Goal: Task Accomplishment & Management: Manage account settings

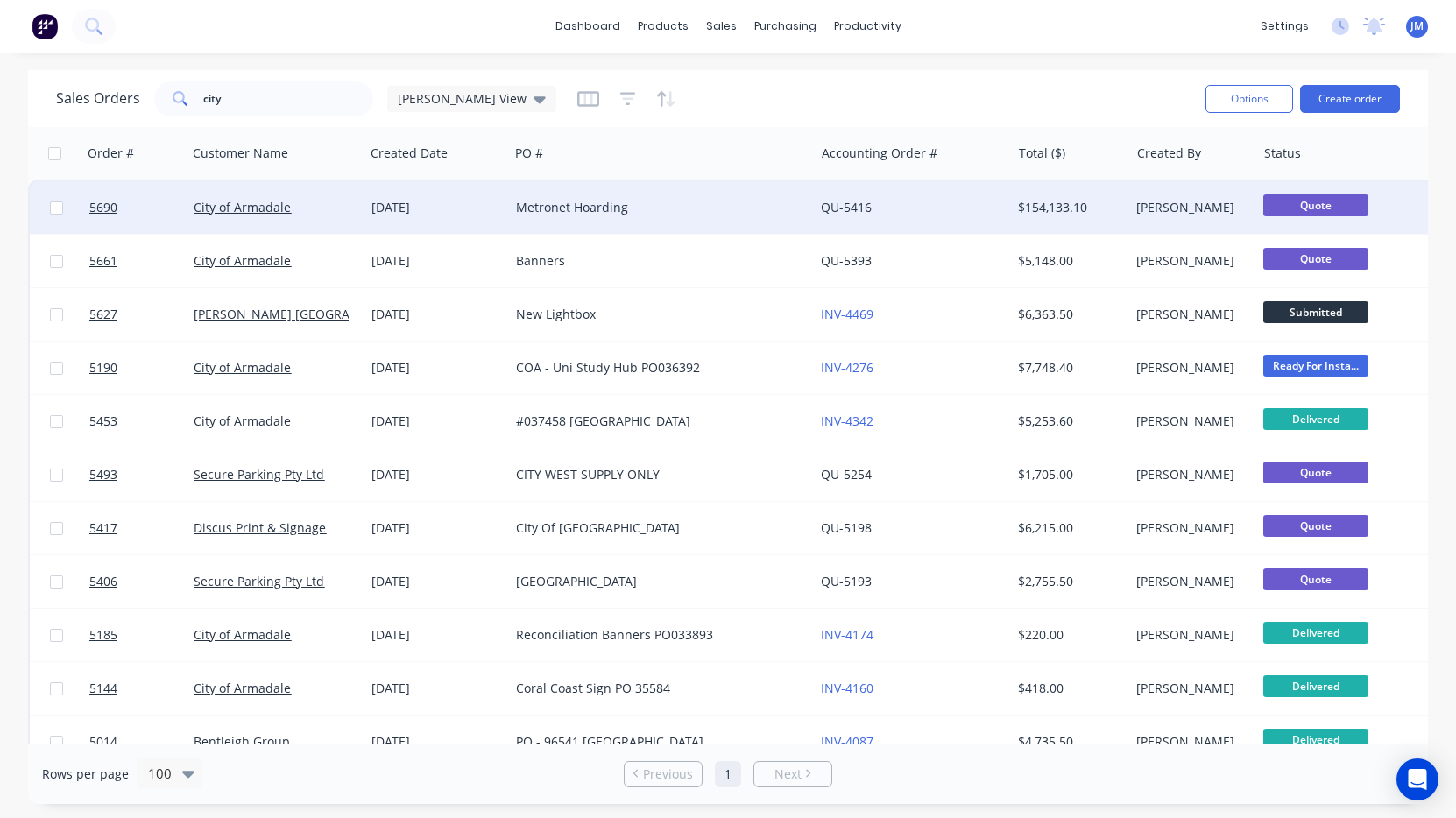
click at [540, 202] on div "Metronet Hoarding" at bounding box center [654, 207] width 277 height 17
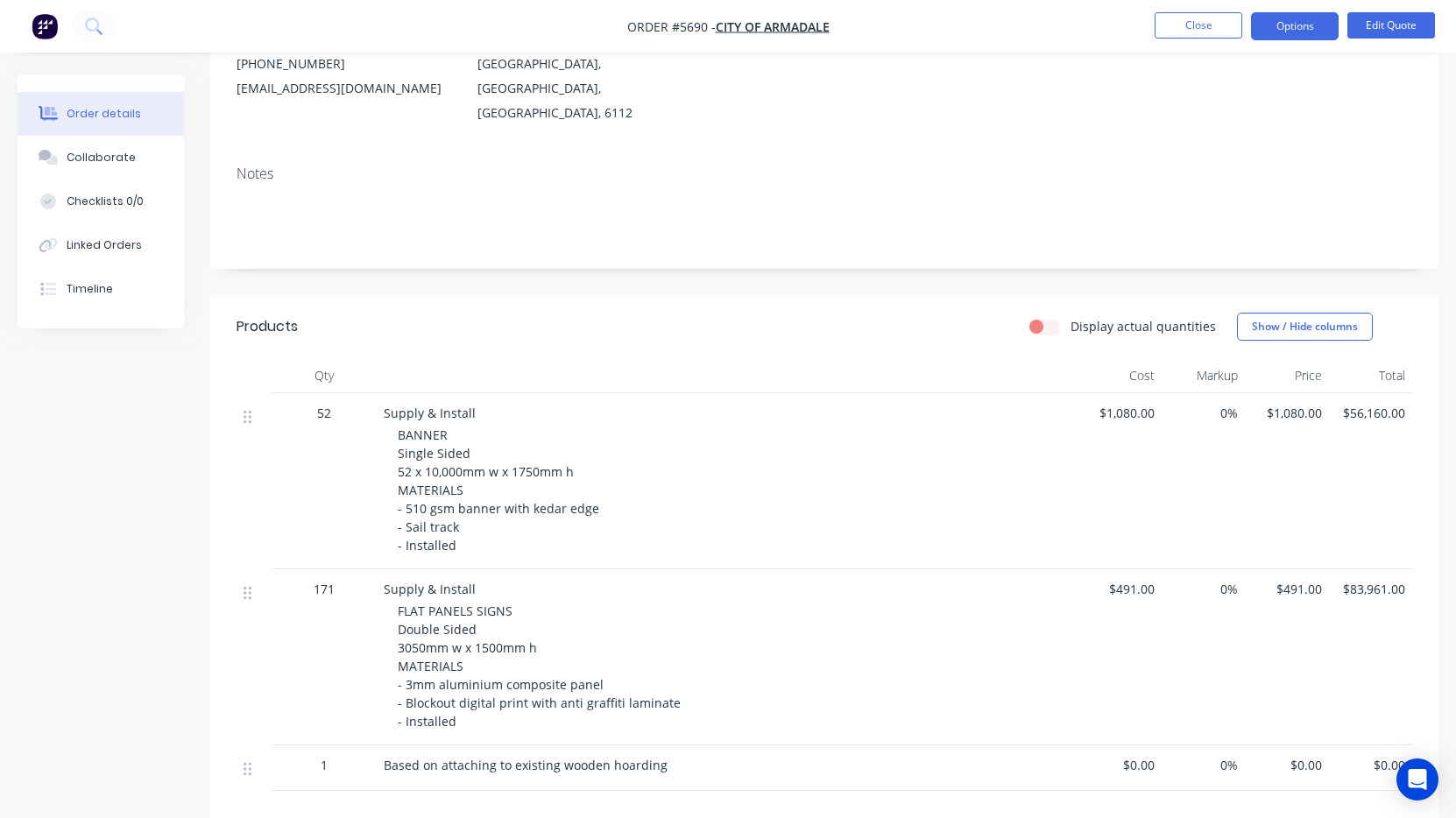
scroll to position [213, 0]
click at [1299, 30] on button "Options" at bounding box center [1295, 26] width 88 height 28
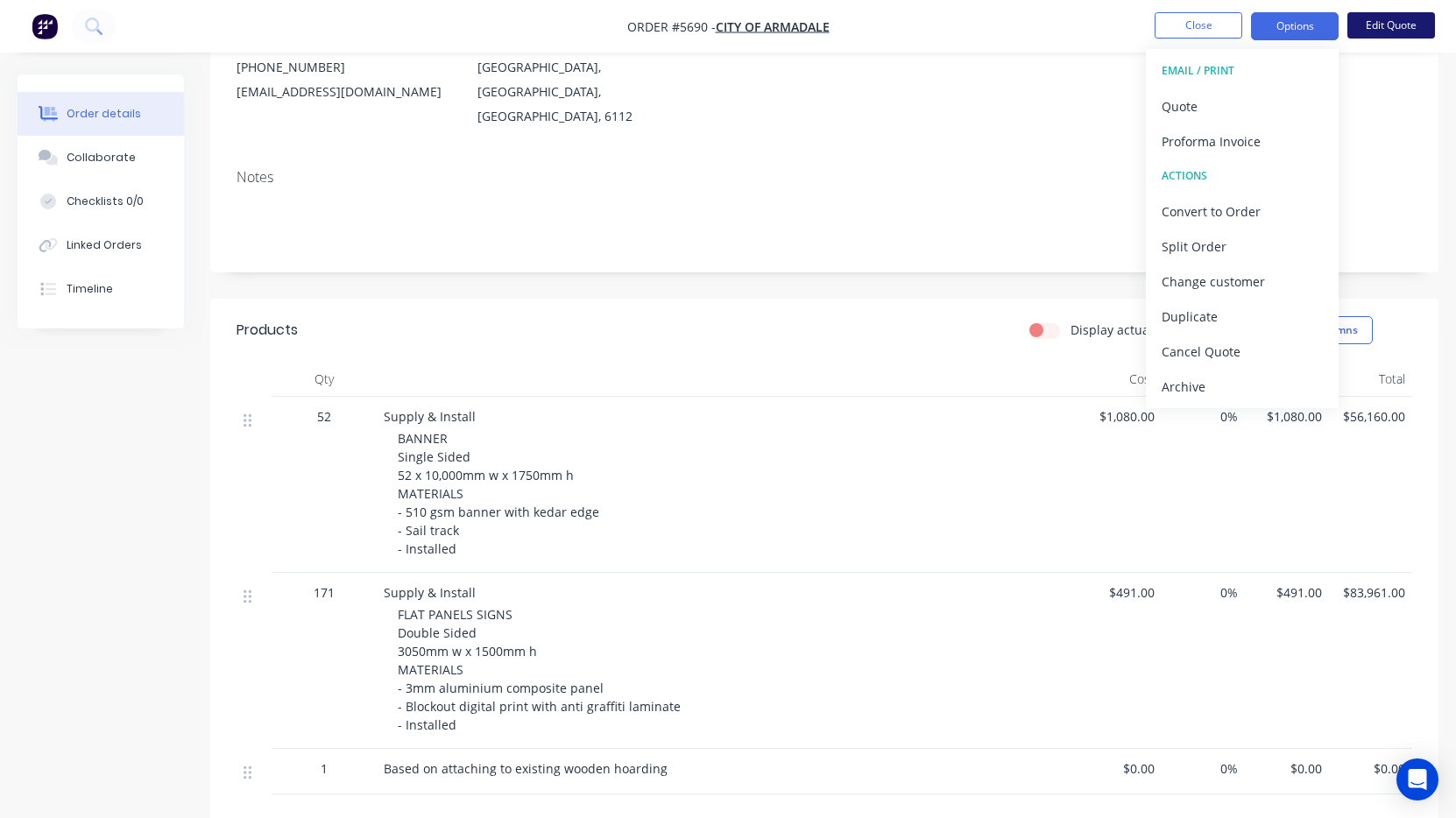
click at [1399, 34] on button "Edit Quote" at bounding box center [1391, 25] width 88 height 26
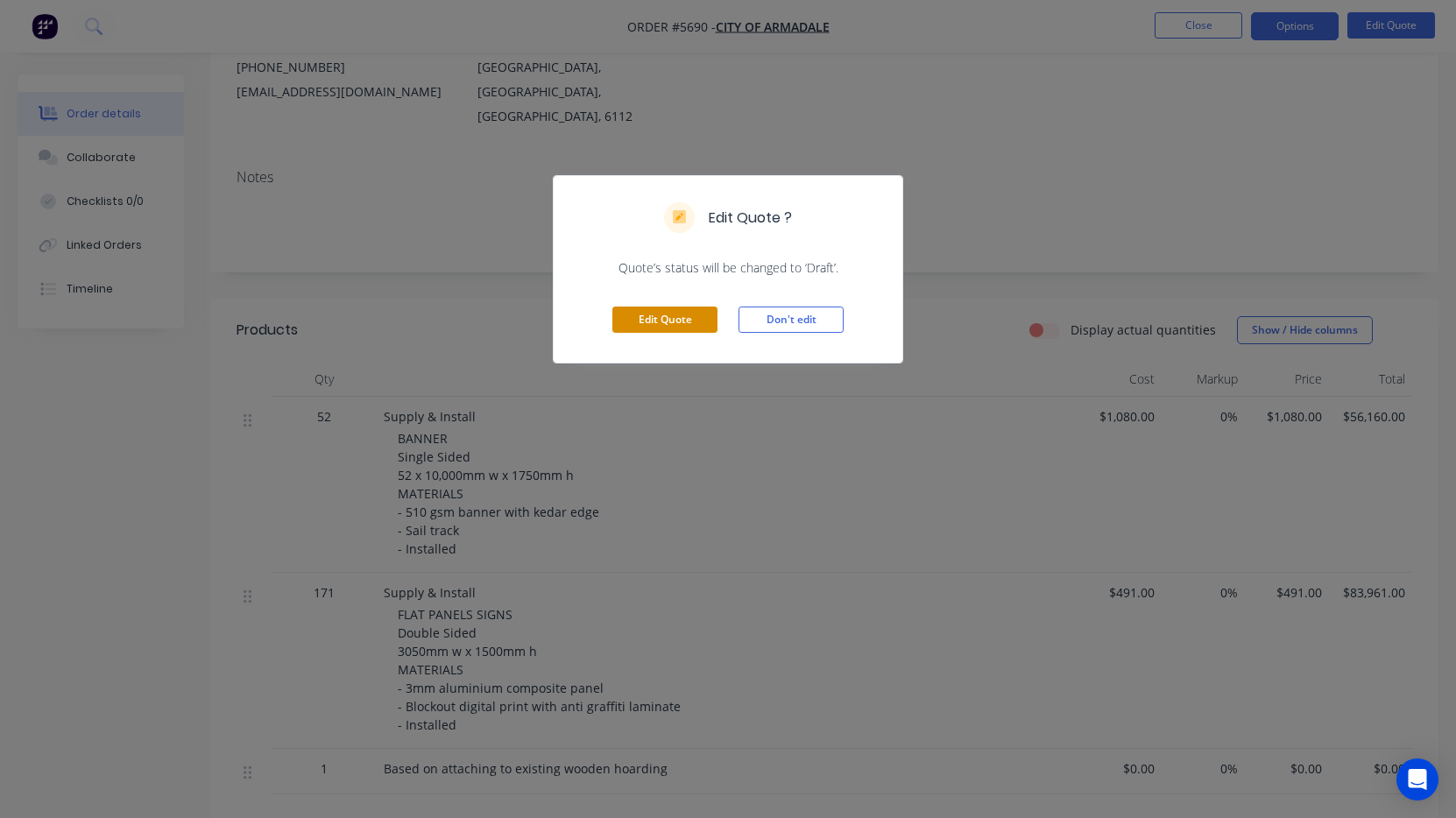
click at [676, 318] on button "Edit Quote" at bounding box center [665, 319] width 105 height 26
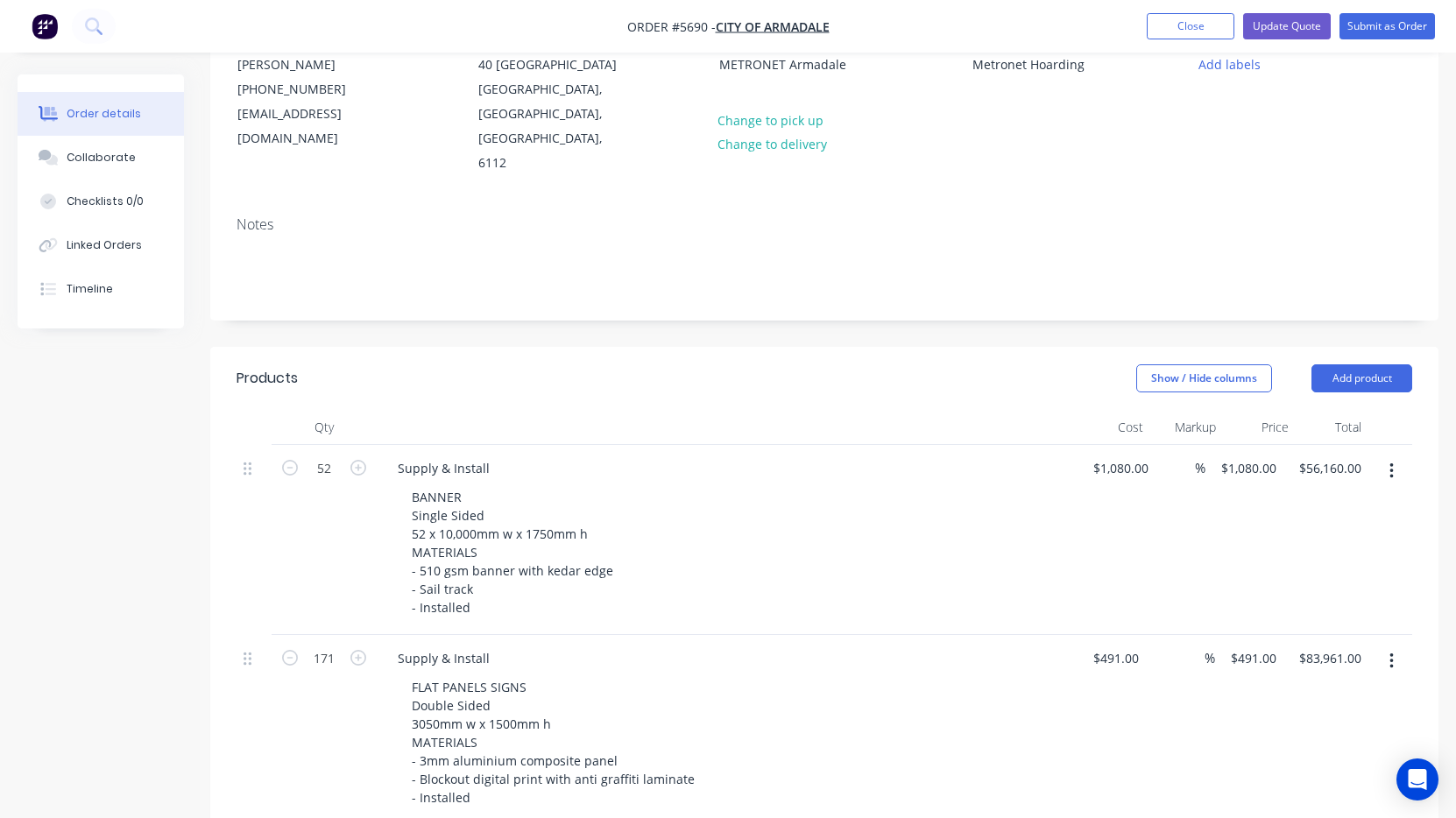
scroll to position [194, 0]
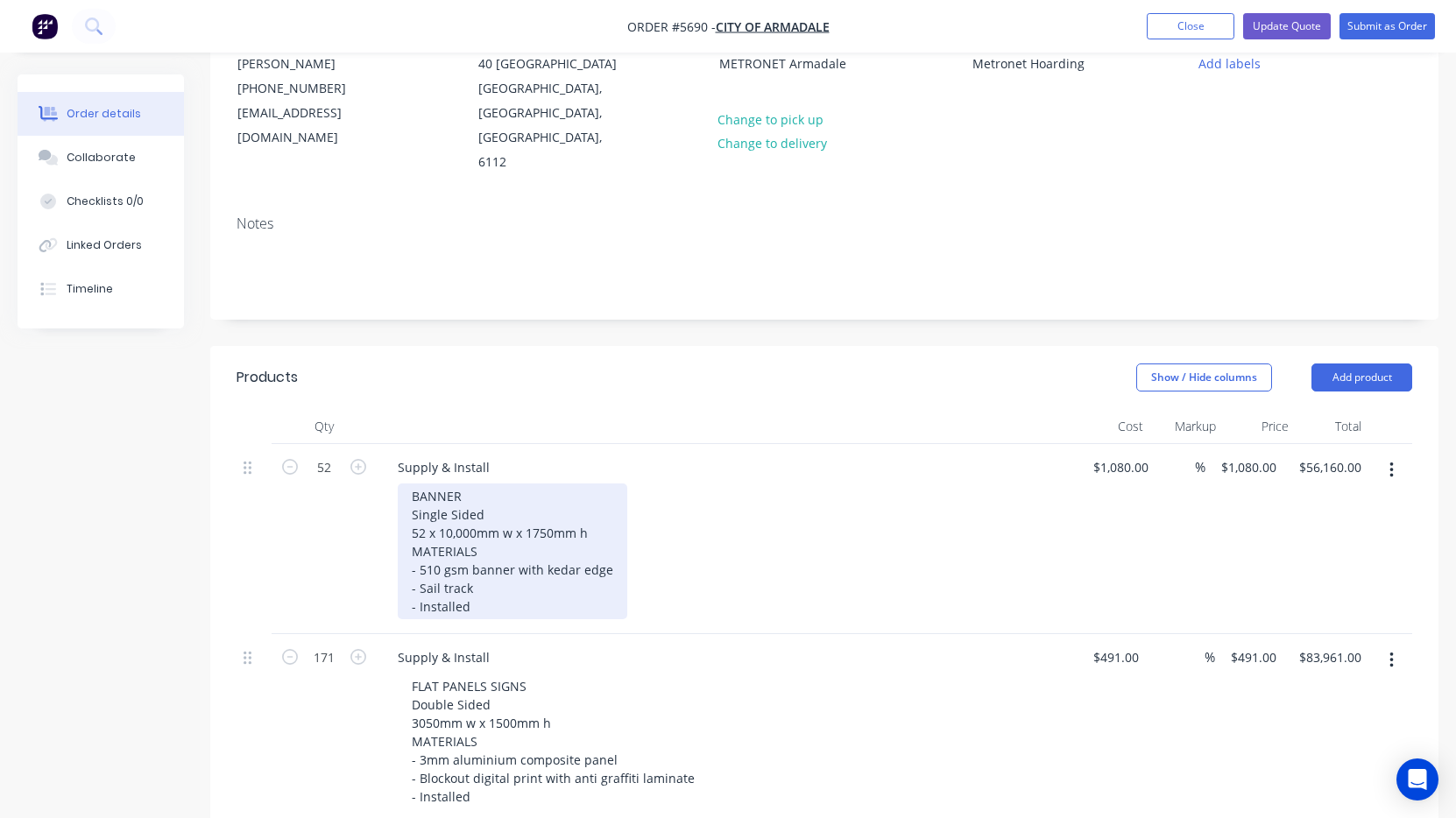
click at [489, 551] on div "BANNER Single Sided 52 x 10,000mm w x 1750mm h MATERIALS - 510 gsm banner with …" at bounding box center [512, 551] width 230 height 136
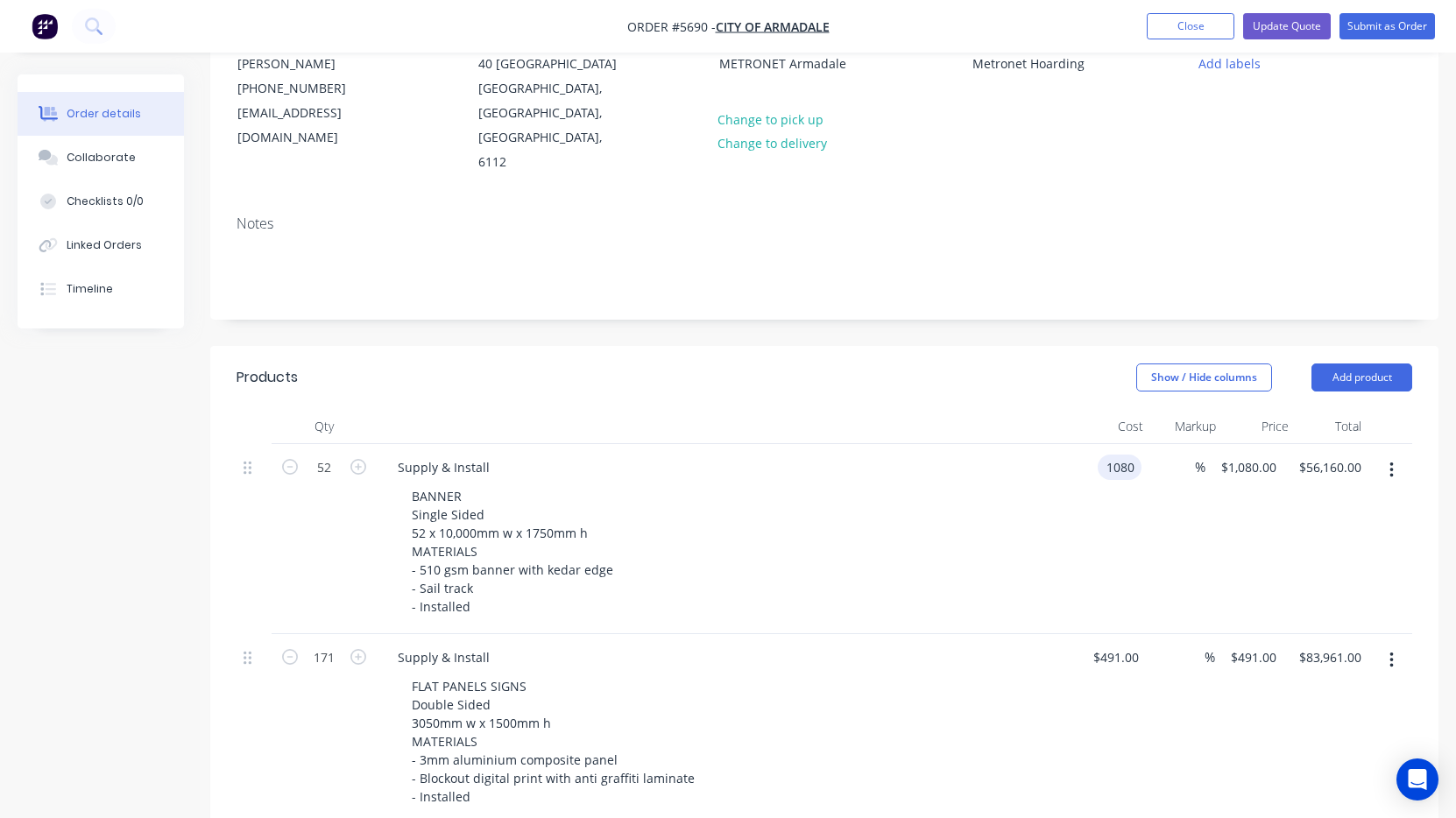
click at [1134, 454] on input "1080" at bounding box center [1123, 467] width 37 height 25
type input "$1,020.00"
type input "$53,040.00"
click at [1025, 493] on div "BANNER Single Sided 52 x 10,000mm w x 1750mm h MATERIALS - 510 gsm banner with …" at bounding box center [733, 551] width 673 height 136
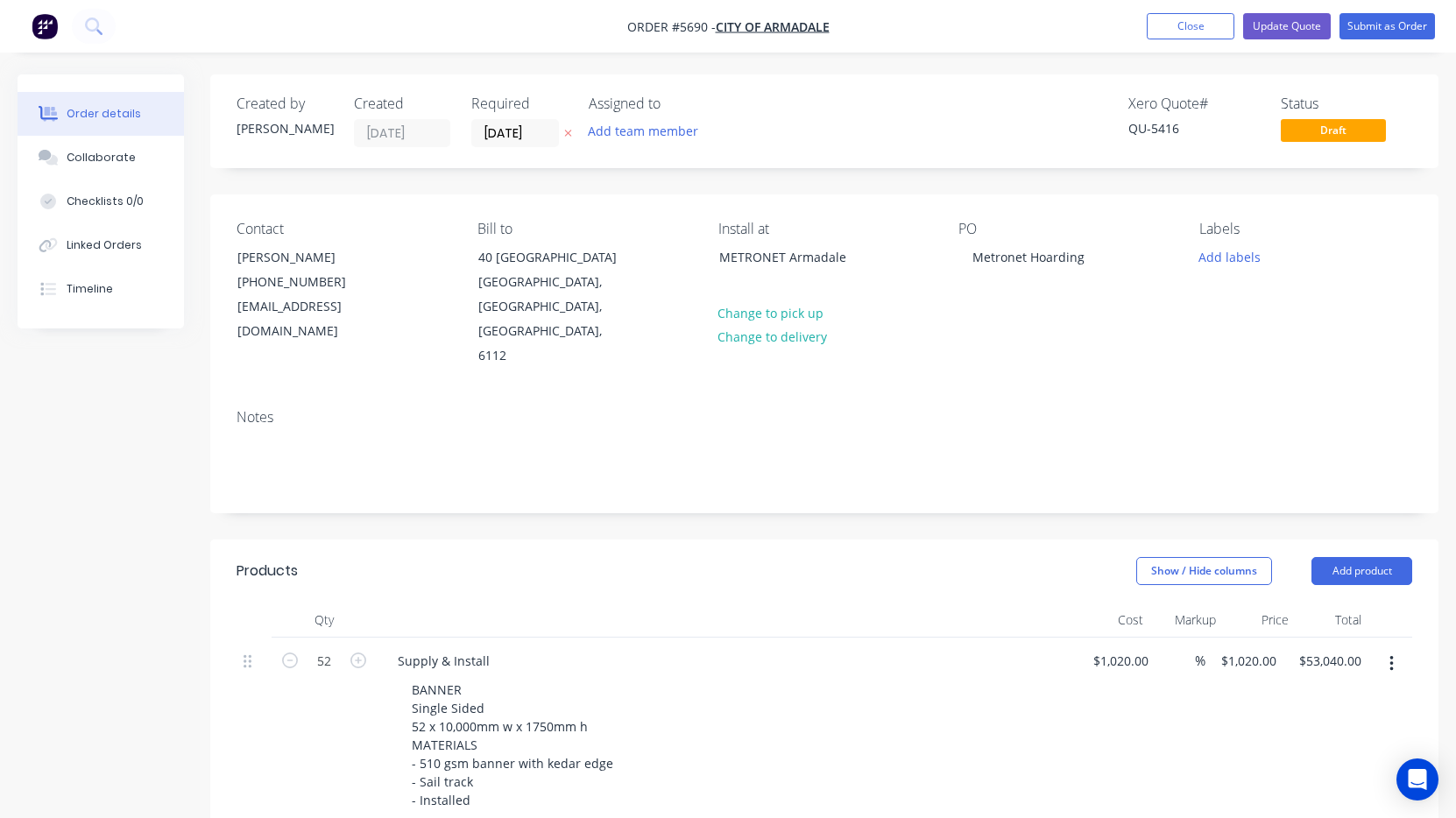
scroll to position [0, 0]
click at [1281, 25] on button "Update Quote" at bounding box center [1287, 26] width 88 height 26
type input "$1,020.00"
type input "$53,040.00"
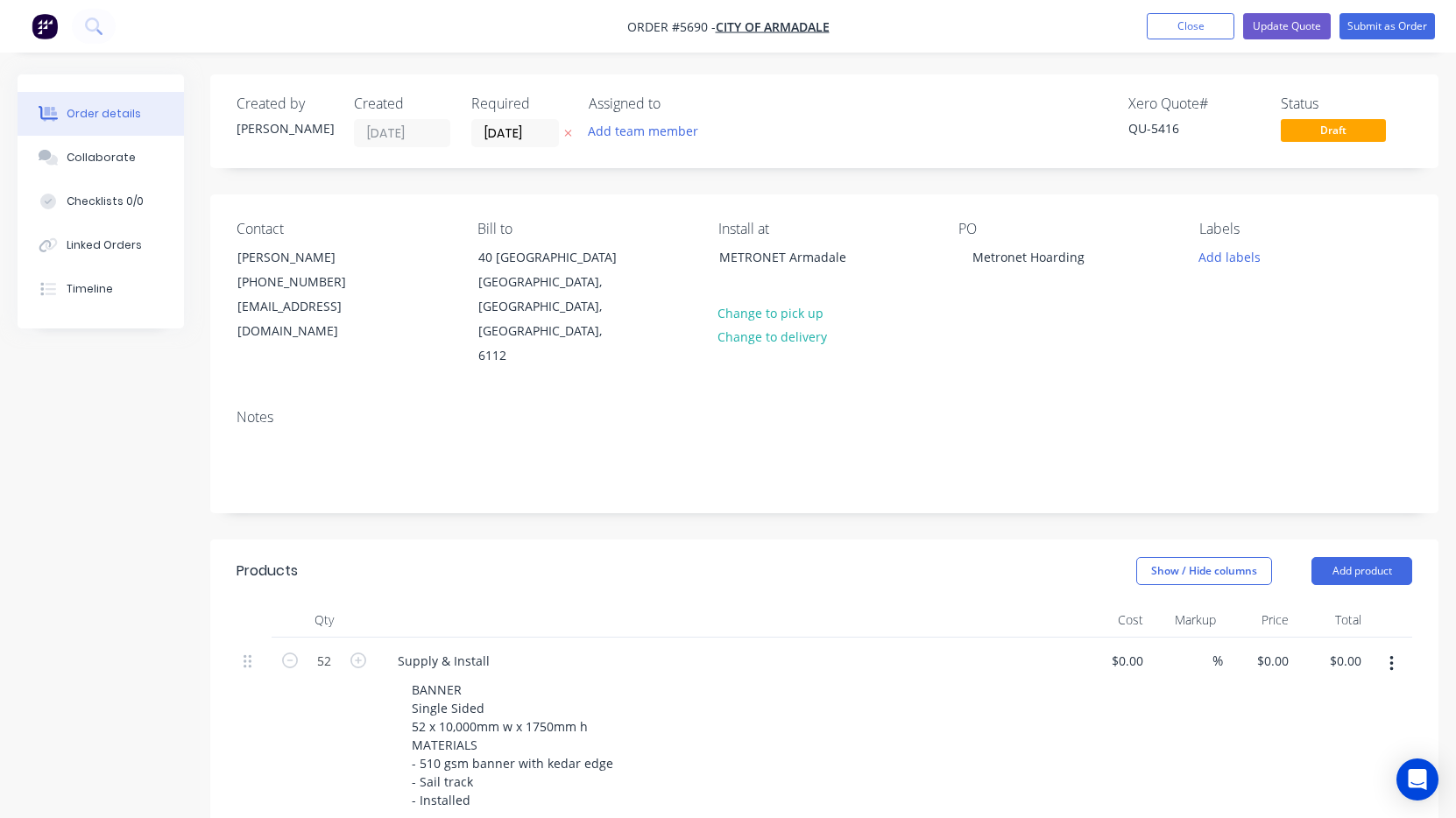
type input "$491.00"
type input "$83,961.00"
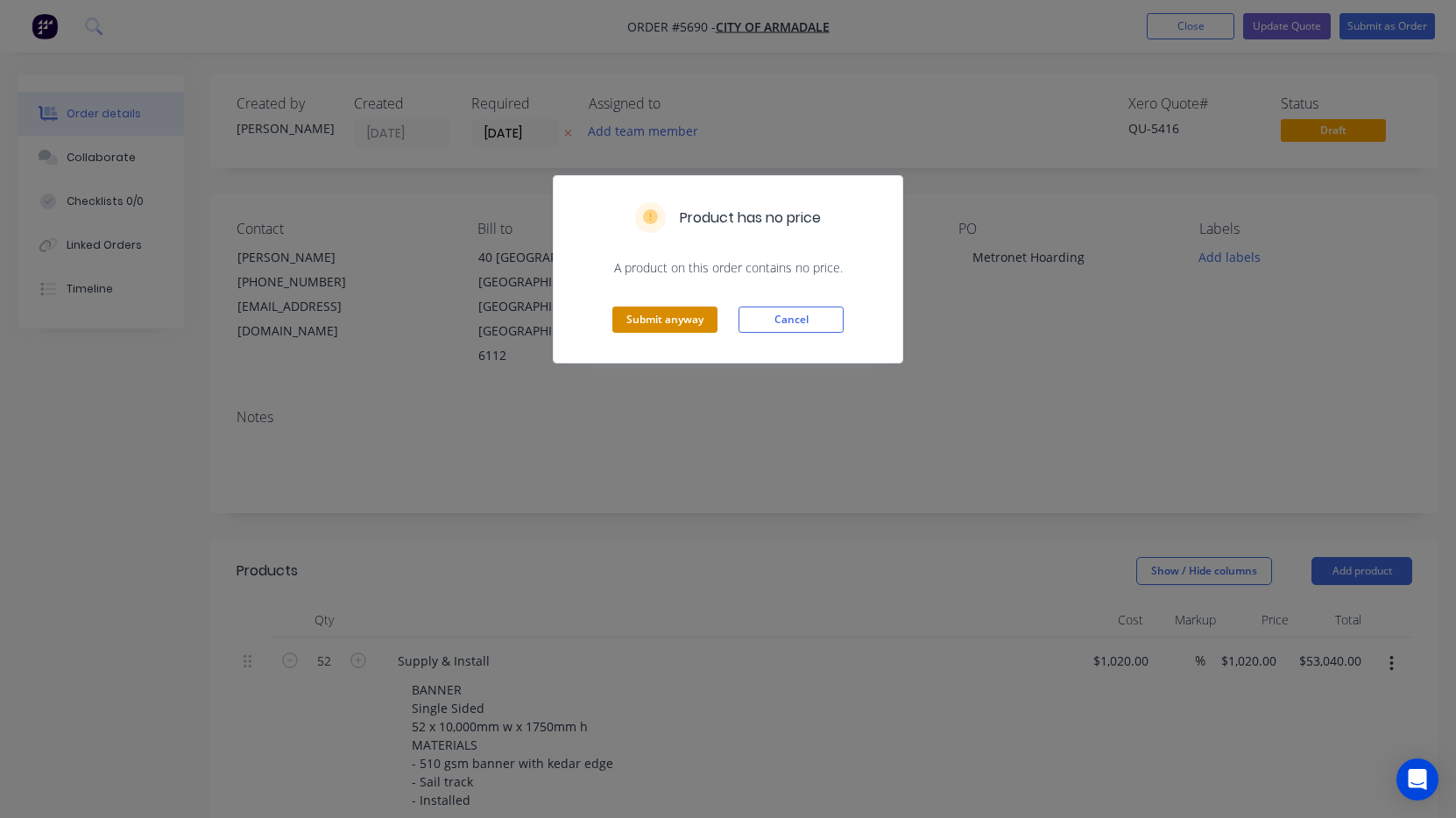
click at [690, 325] on button "Submit anyway" at bounding box center [665, 319] width 105 height 26
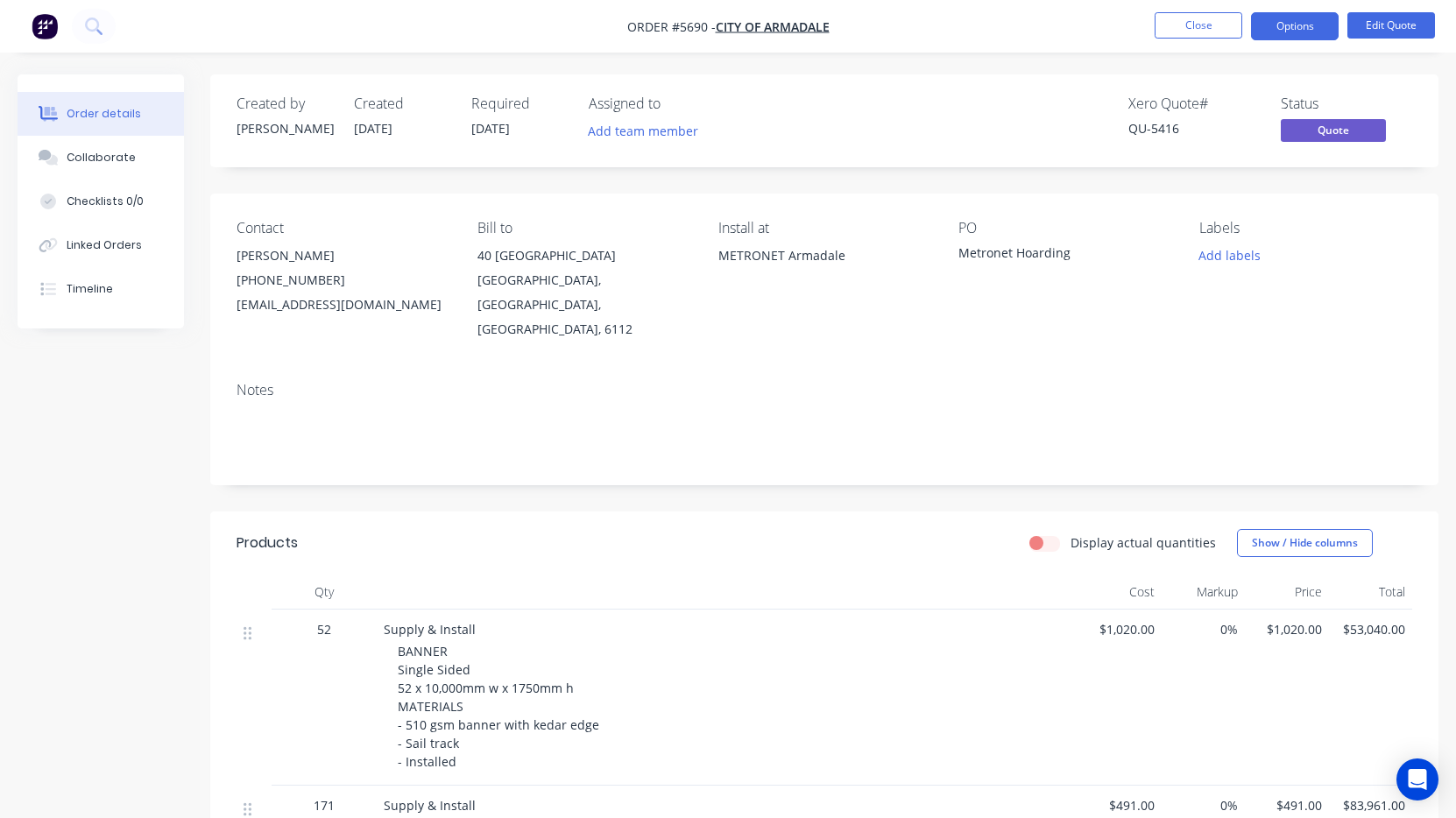
click at [1292, 33] on button "Options" at bounding box center [1295, 26] width 88 height 28
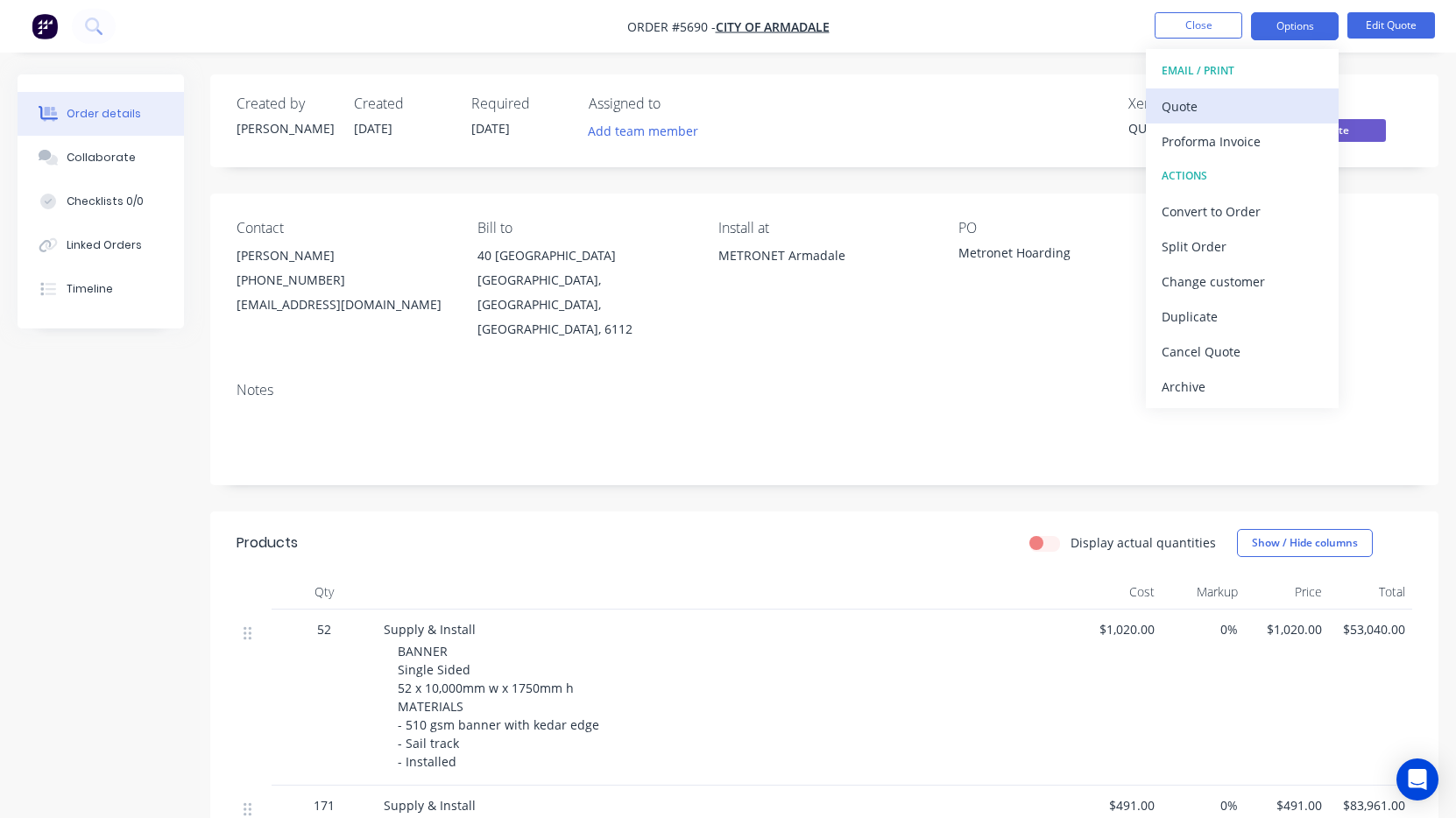
click at [1270, 113] on div "Quote" at bounding box center [1242, 106] width 161 height 25
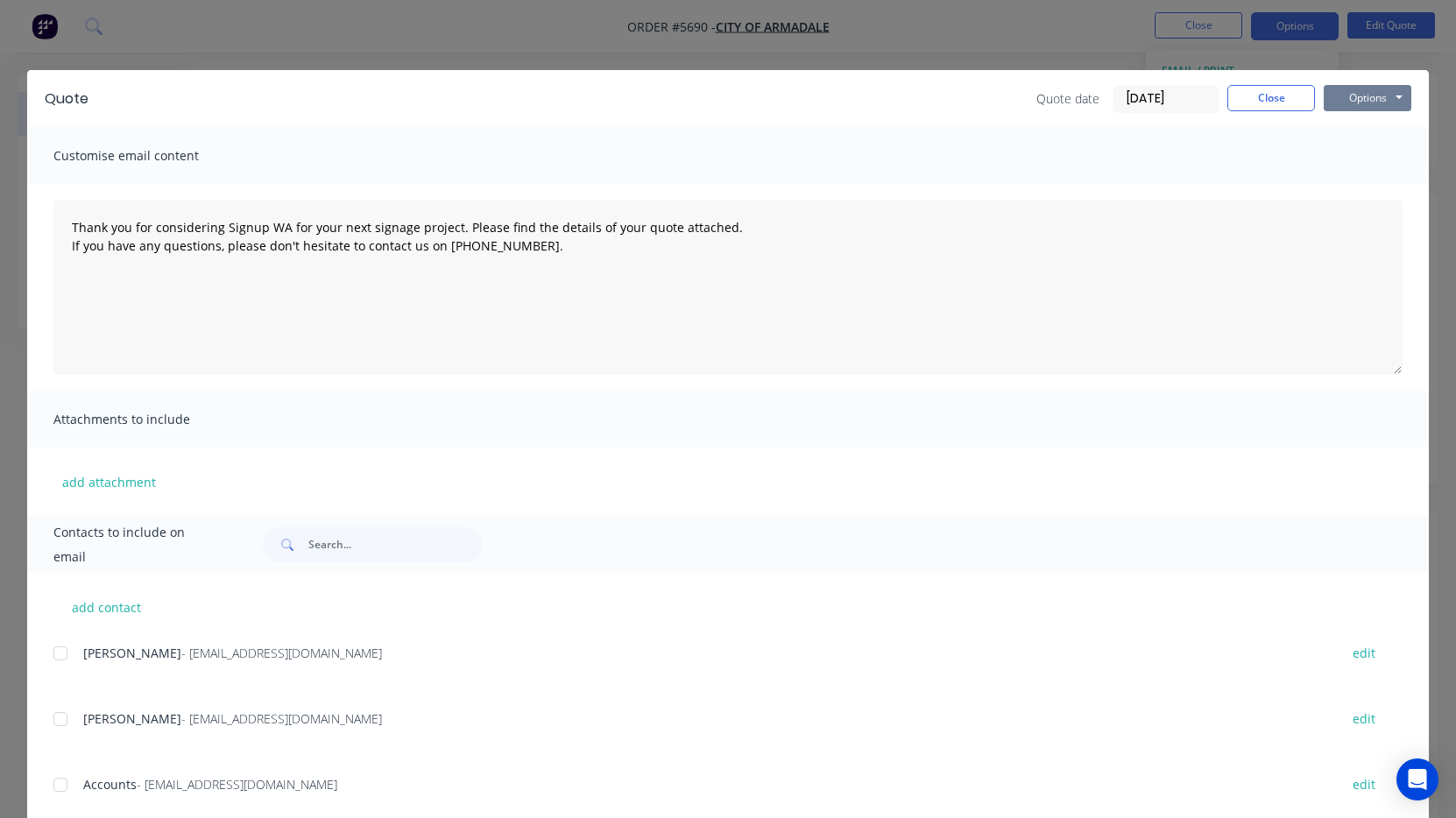
click at [1374, 97] on button "Options" at bounding box center [1367, 97] width 88 height 26
click at [1362, 166] on button "Print" at bounding box center [1380, 158] width 112 height 29
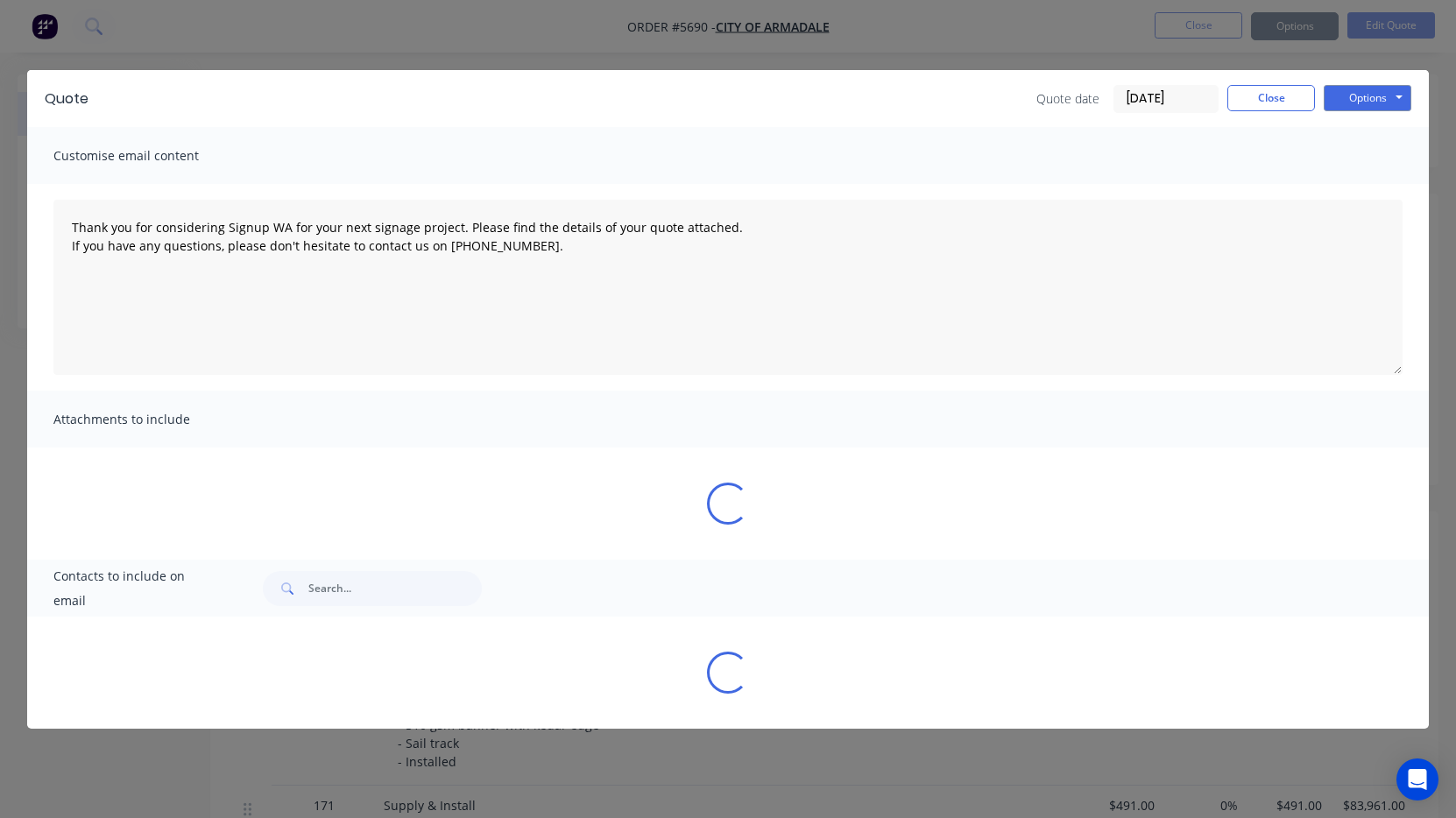
type textarea "Thank you for considering Signup WA for your next signage project. Please find …"
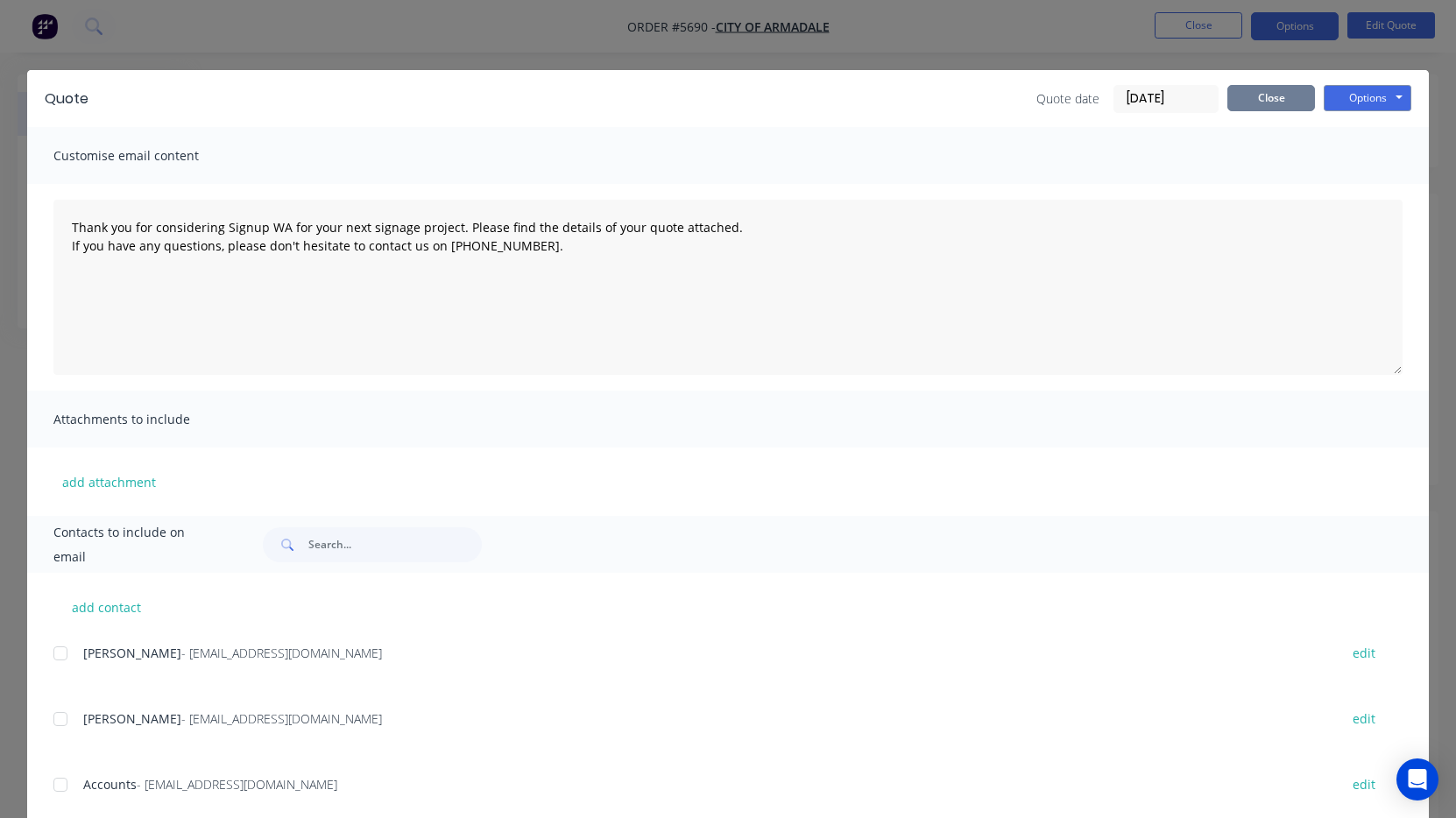
click at [1283, 89] on button "Close" at bounding box center [1271, 97] width 88 height 26
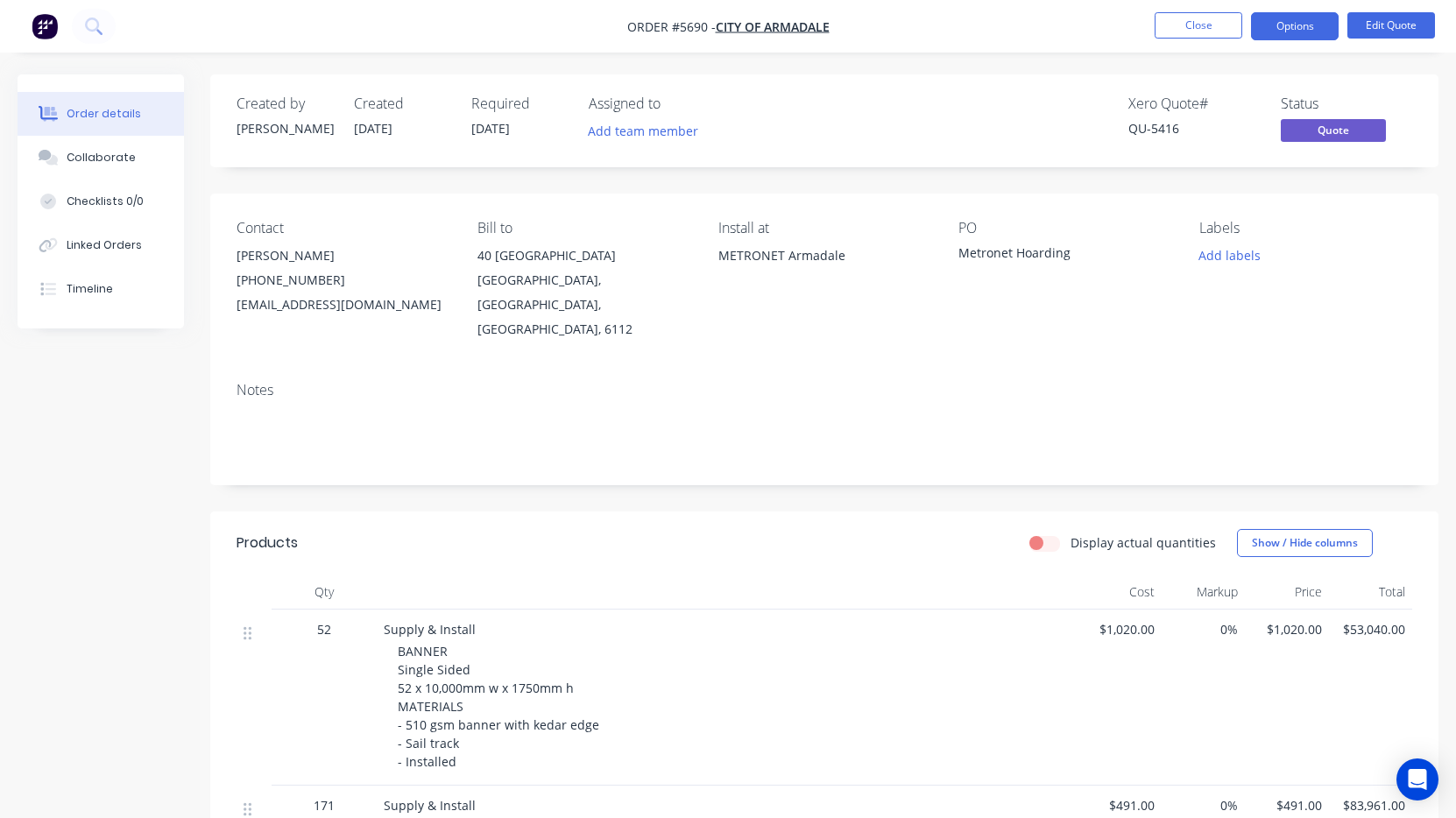
click at [1216, 40] on li "Close" at bounding box center [1198, 26] width 88 height 28
click at [1198, 20] on button "Close" at bounding box center [1198, 25] width 88 height 26
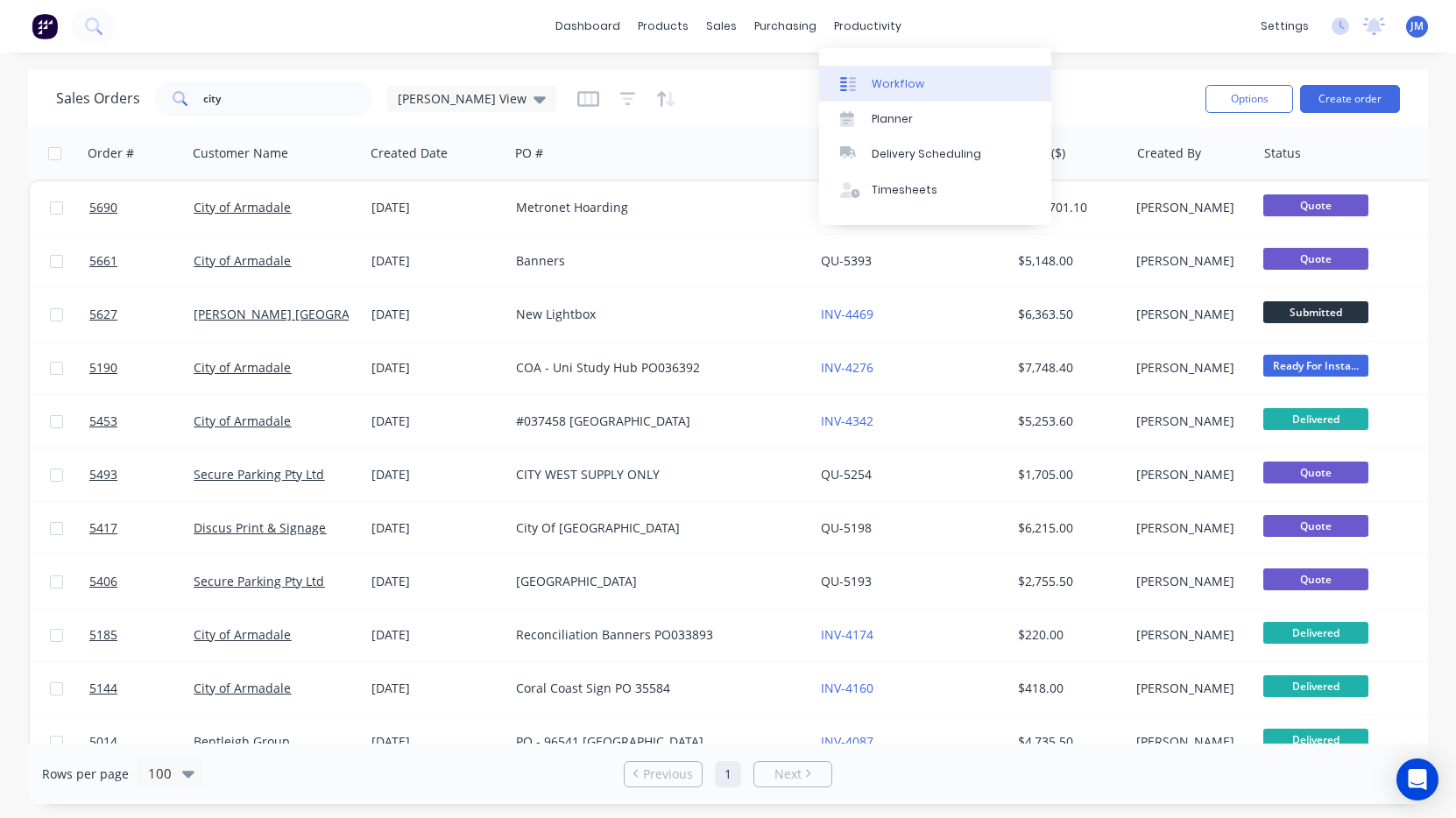
click at [894, 81] on div "Workflow" at bounding box center [898, 84] width 52 height 15
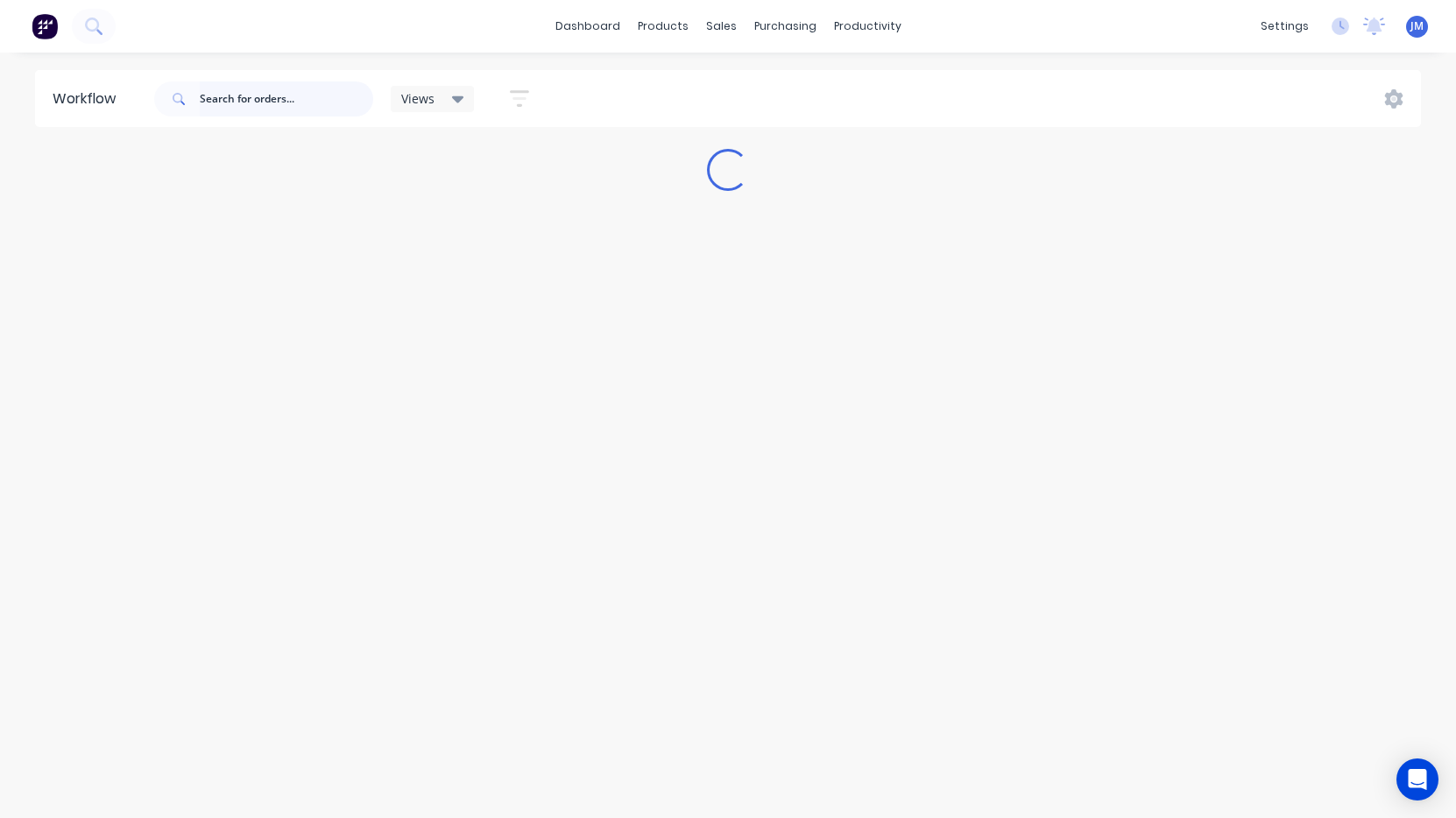
click at [264, 111] on input "text" at bounding box center [287, 98] width 174 height 35
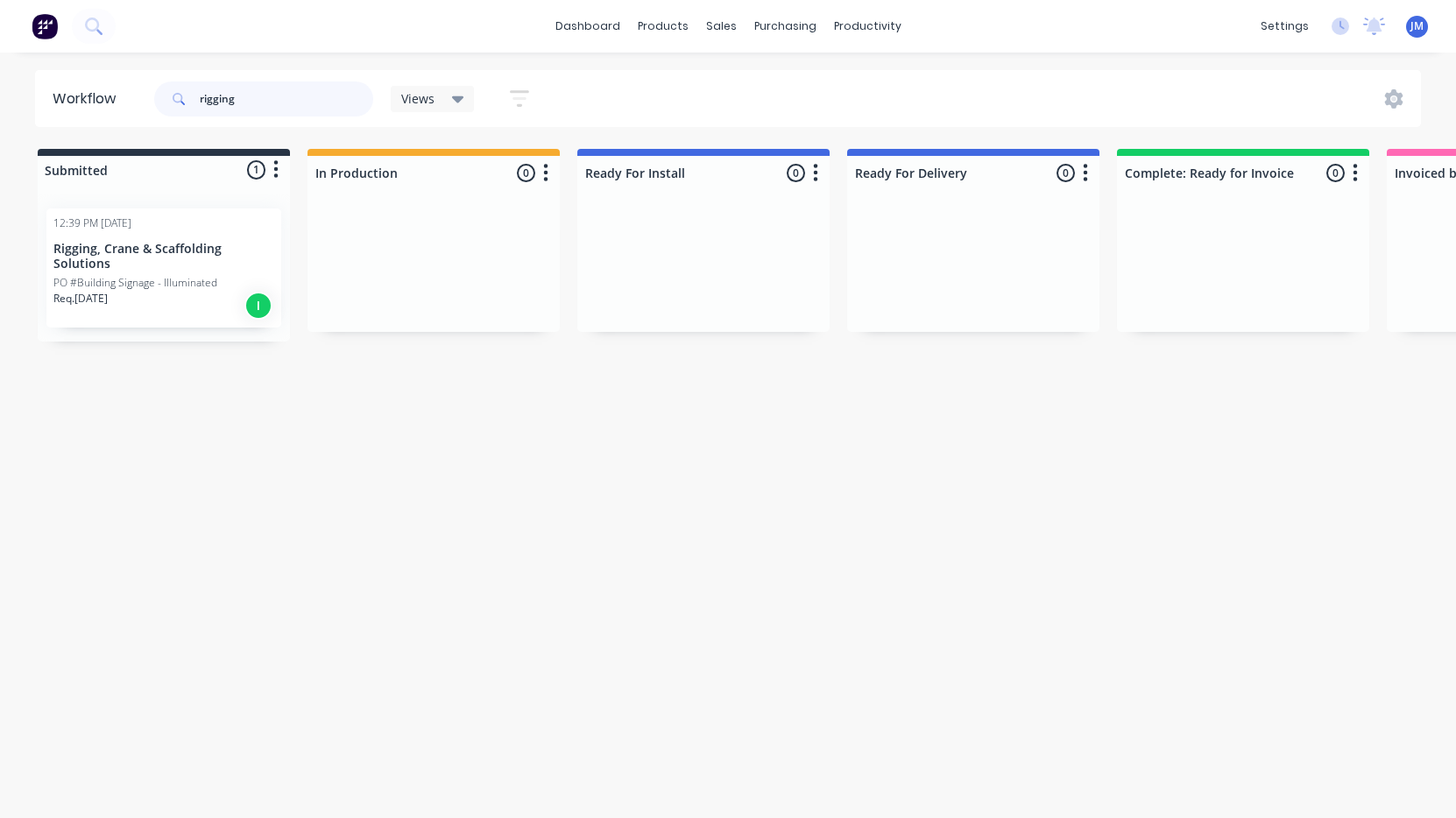
drag, startPoint x: 0, startPoint y: 0, endPoint x: 170, endPoint y: 248, distance: 300.7
type input "rigging"
click at [170, 248] on p "Rigging, Crane & Scaffolding Solutions" at bounding box center [163, 257] width 221 height 30
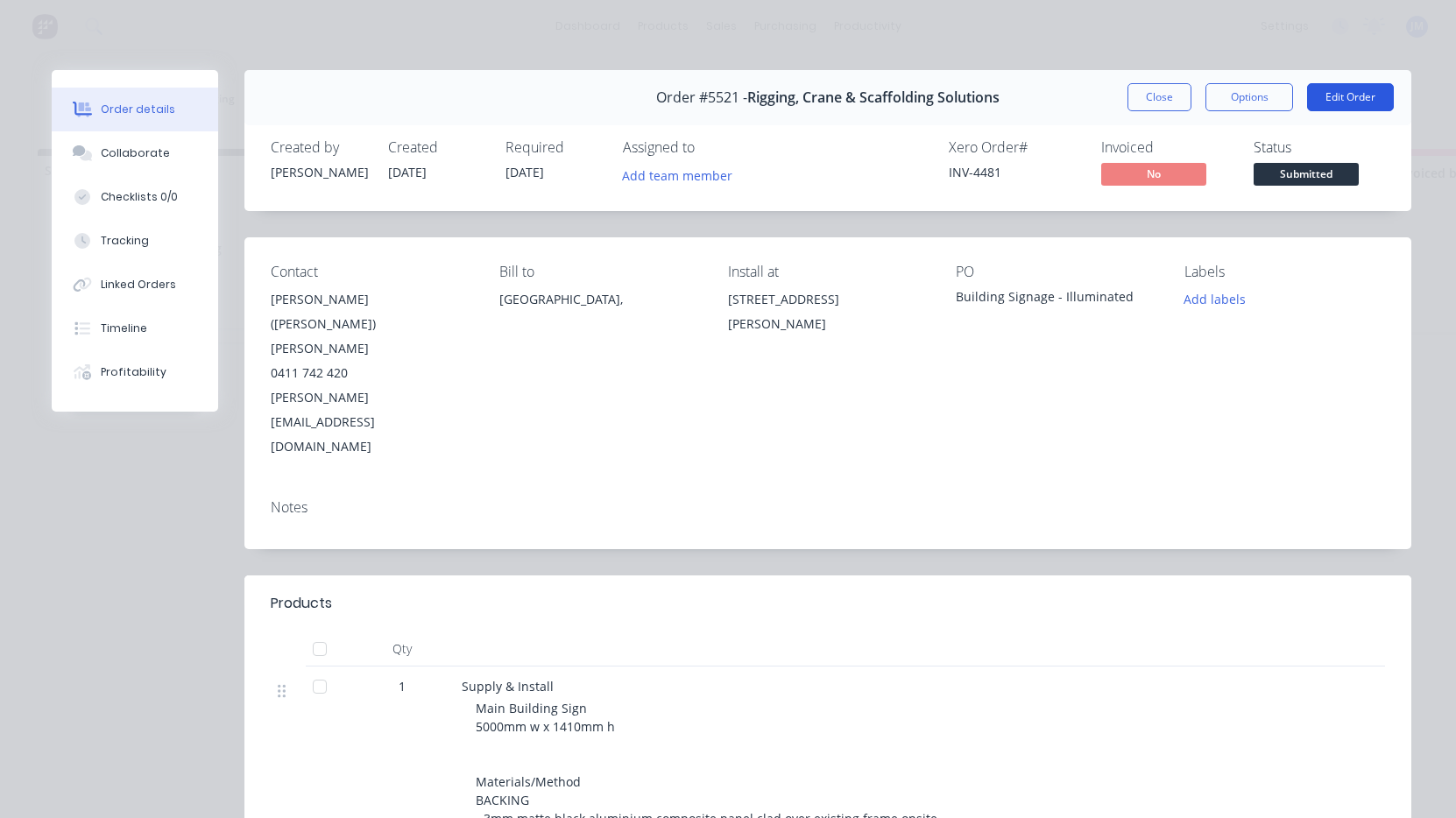
click at [1350, 84] on button "Edit Order" at bounding box center [1351, 96] width 87 height 28
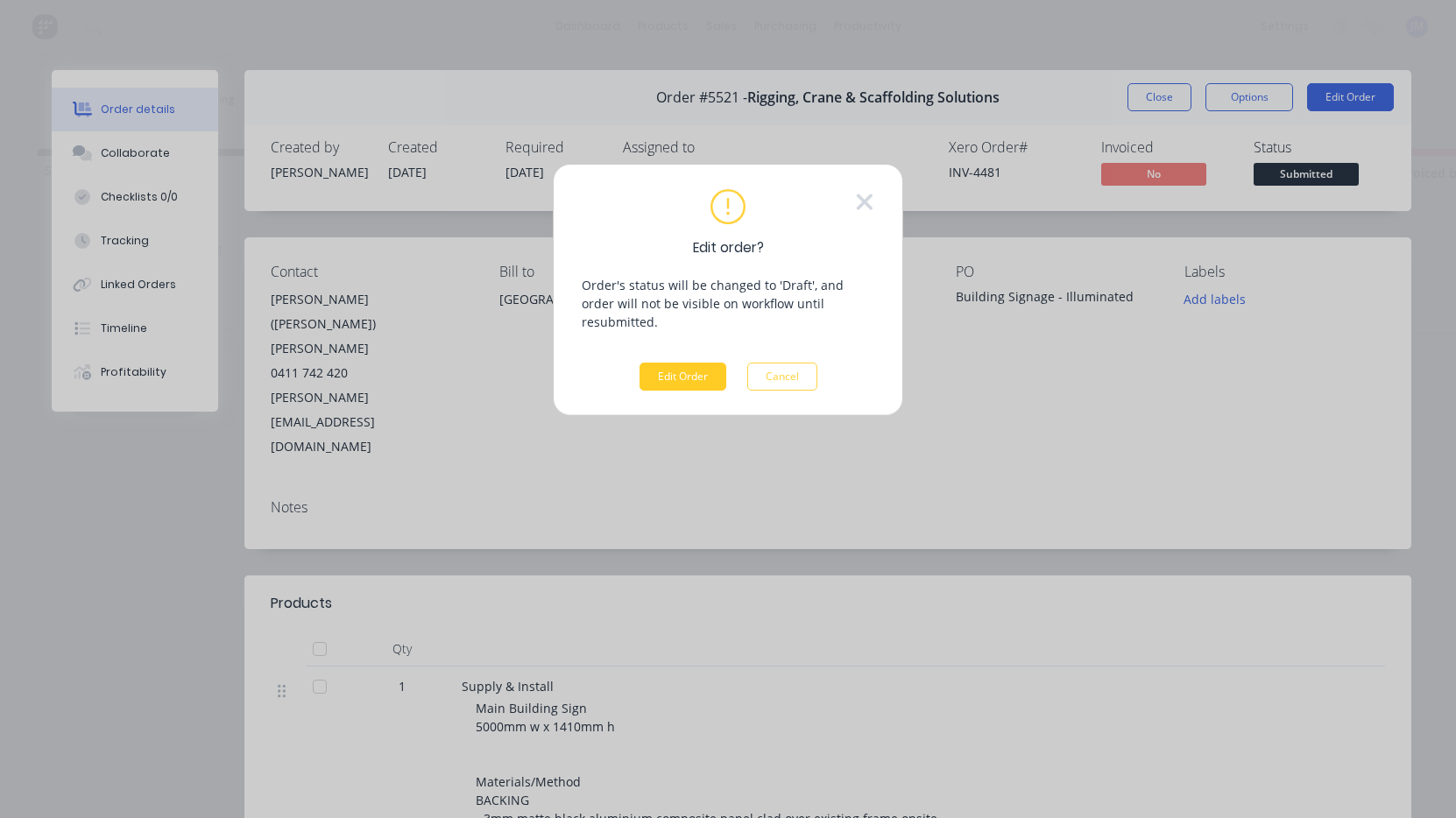
click at [701, 363] on button "Edit Order" at bounding box center [683, 376] width 87 height 28
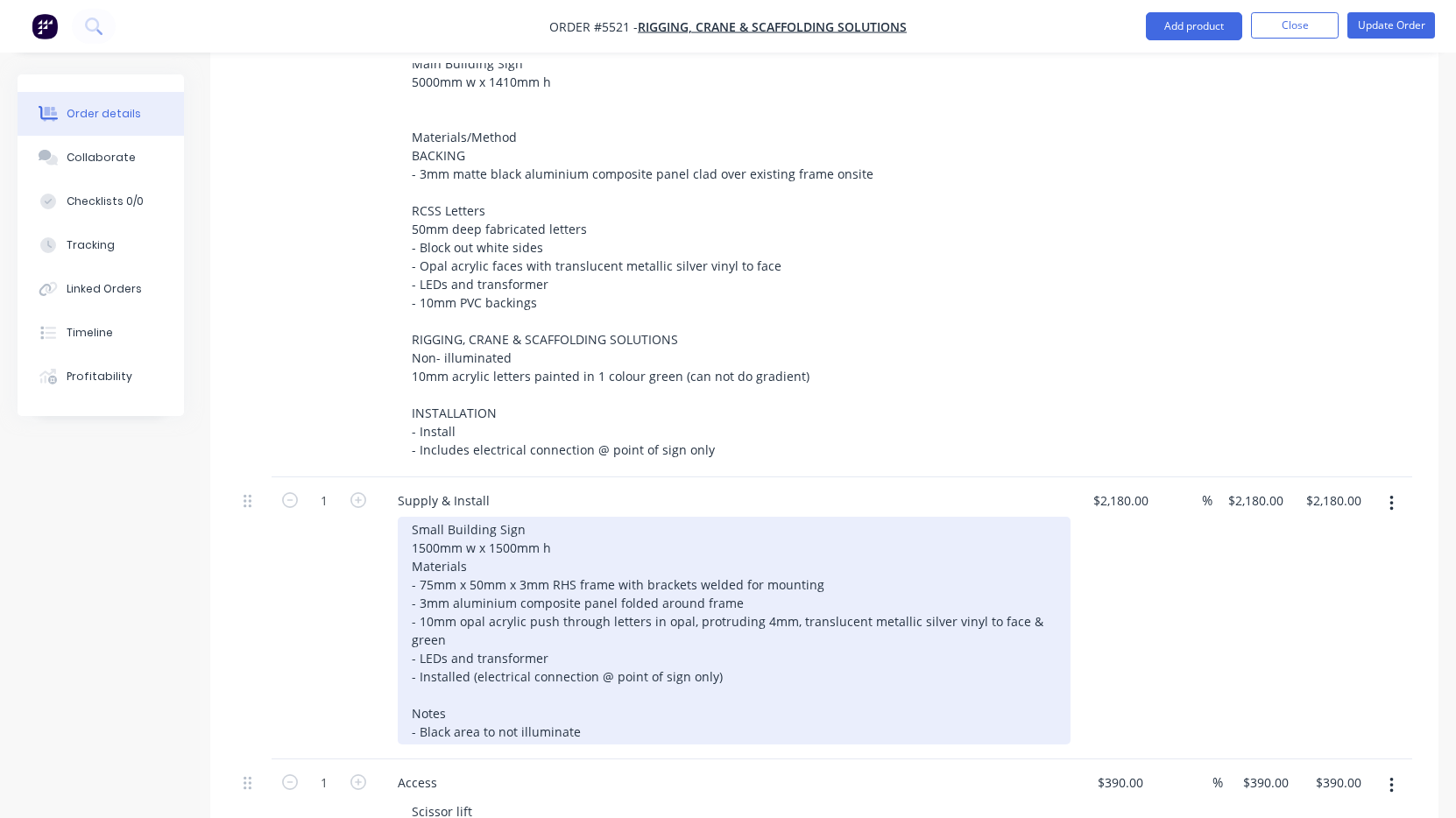
scroll to position [698, 0]
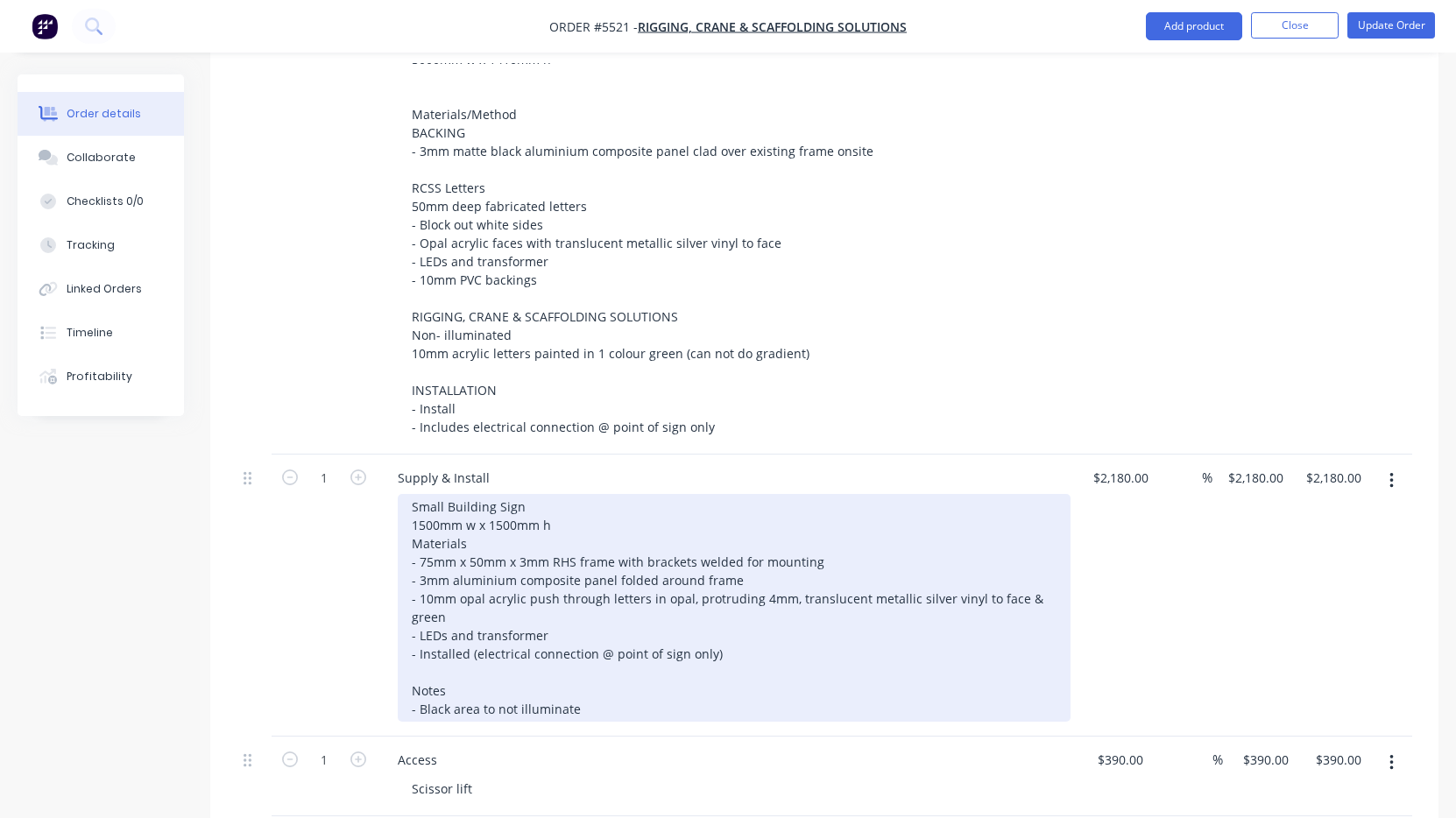
click at [688, 590] on div "Small Building Sign 1500mm w x 1500mm h Materials - 75mm x 50mm x 3mm RHS frame…" at bounding box center [733, 608] width 673 height 228
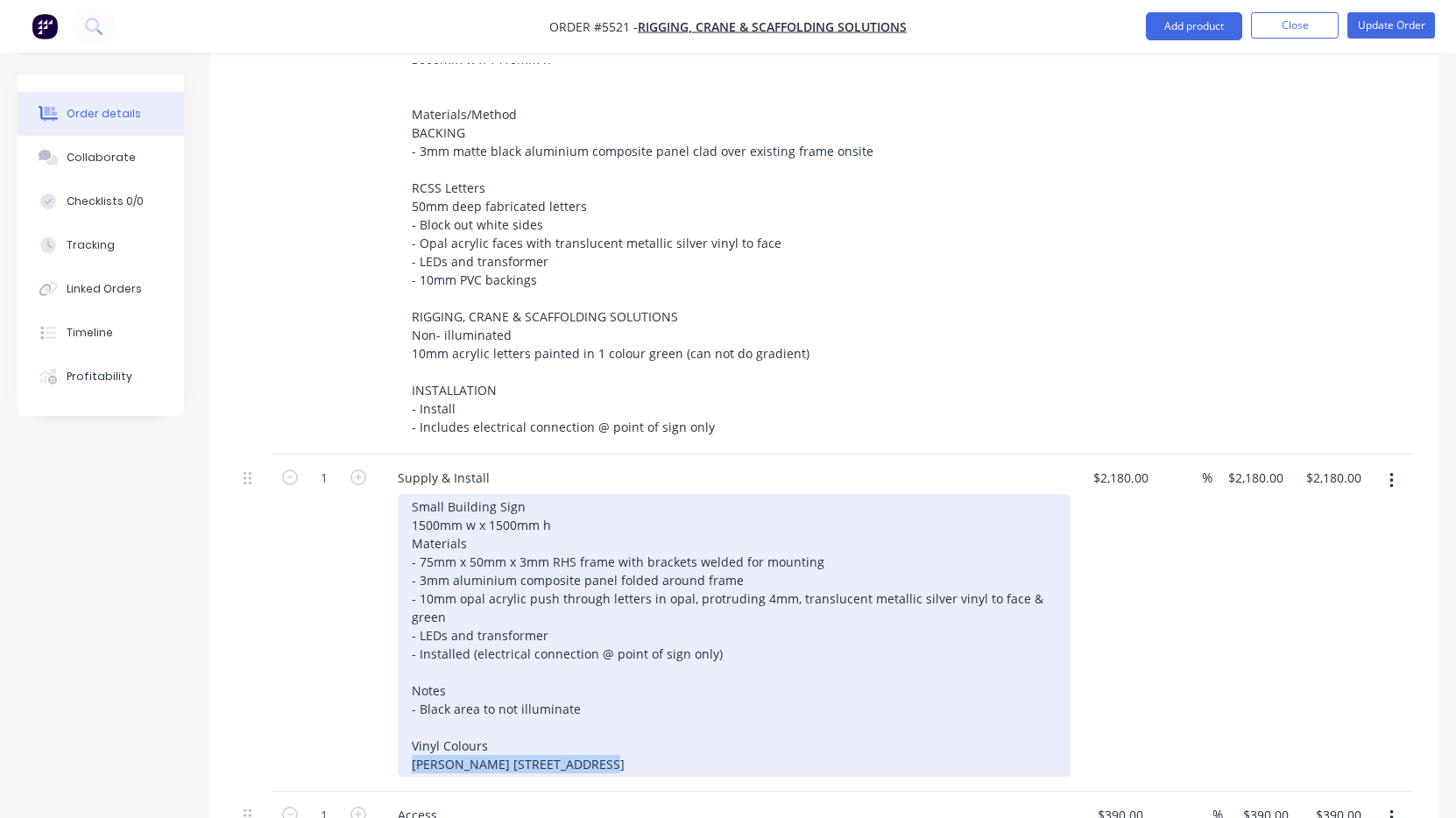
drag, startPoint x: 626, startPoint y: 652, endPoint x: 398, endPoint y: 651, distance: 228.0
click at [398, 651] on div "Small Building Sign 1500mm w x 1500mm h Materials - 75mm x 50mm x 3mm RHS frame…" at bounding box center [733, 635] width 673 height 283
copy div "[PERSON_NAME] [STREET_ADDRESS]"
click at [631, 641] on div "Small Building Sign 1500mm w x 1500mm h Materials - 75mm x 50mm x 3mm RHS frame…" at bounding box center [733, 635] width 673 height 283
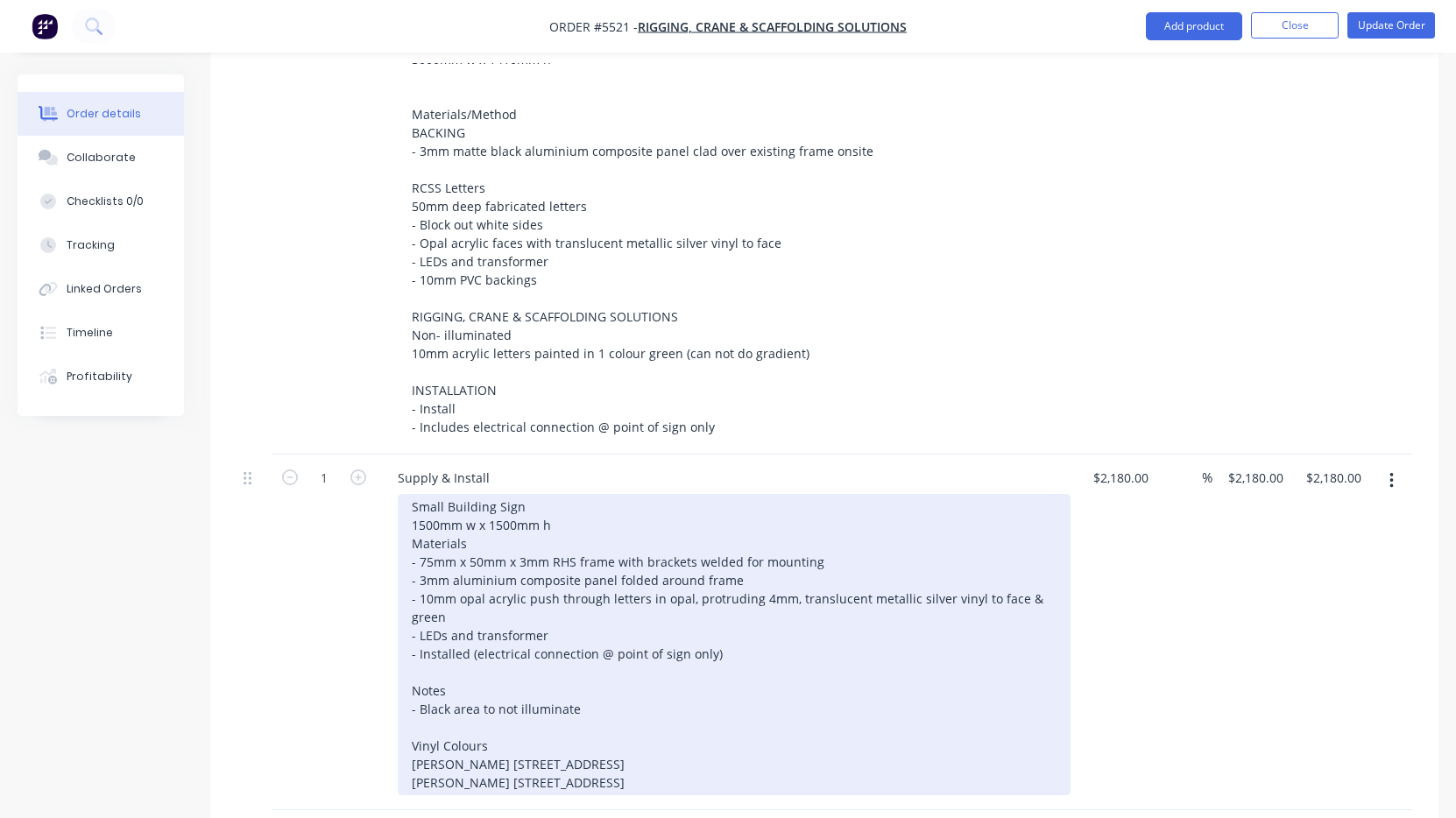
click at [496, 667] on div "Small Building Sign 1500mm w x 1500mm h Materials - 75mm x 50mm x 3mm RHS frame…" at bounding box center [733, 644] width 673 height 301
click at [425, 670] on div "Small Building Sign 1500mm w x 1500mm h Materials - 75mm x 50mm x 3mm RHS frame…" at bounding box center [733, 644] width 673 height 301
drag, startPoint x: 558, startPoint y: 663, endPoint x: 666, endPoint y: 664, distance: 108.0
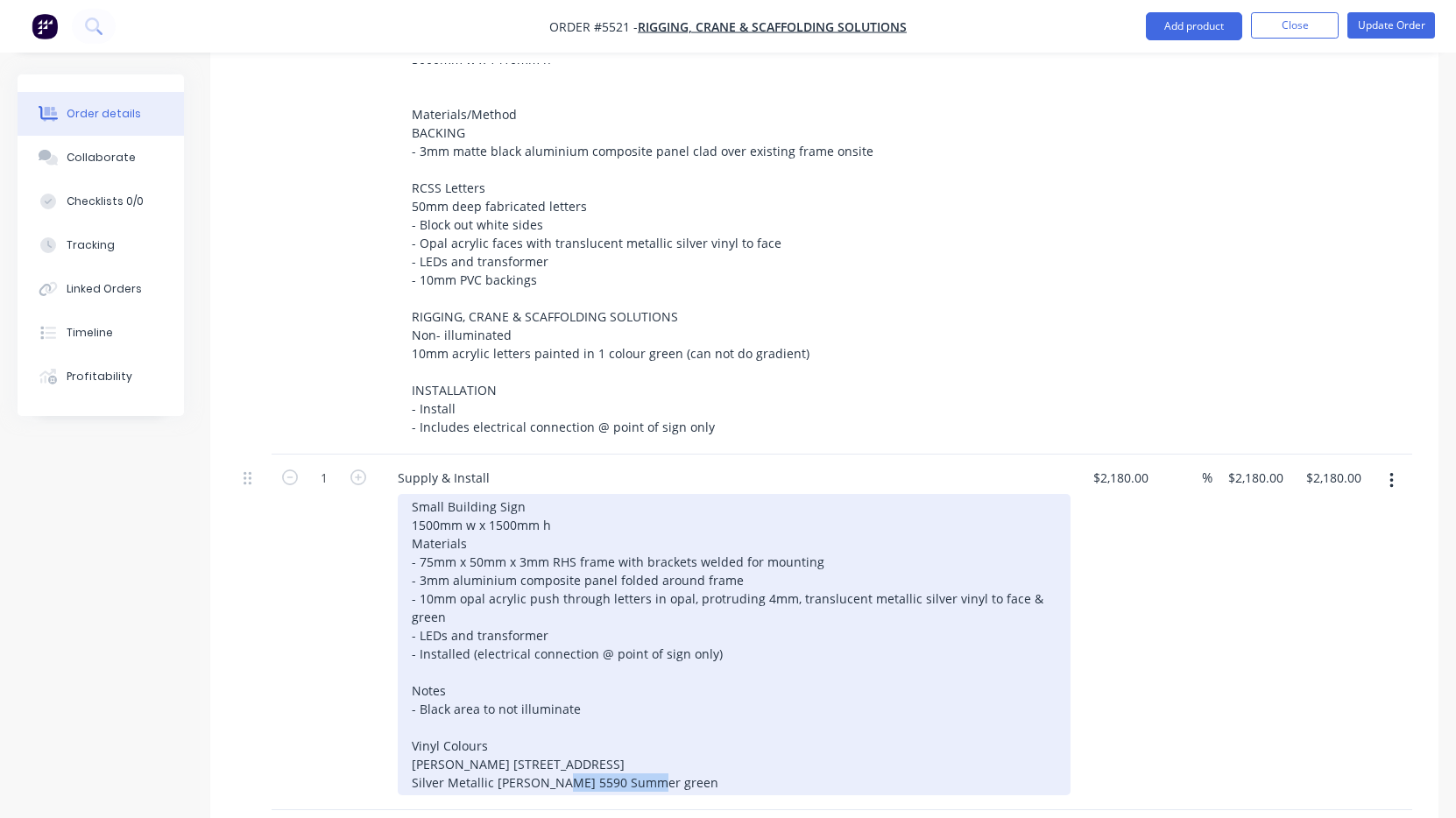
click at [666, 664] on div "Small Building Sign 1500mm w x 1500mm h Materials - 75mm x 50mm x 3mm RHS frame…" at bounding box center [733, 644] width 673 height 301
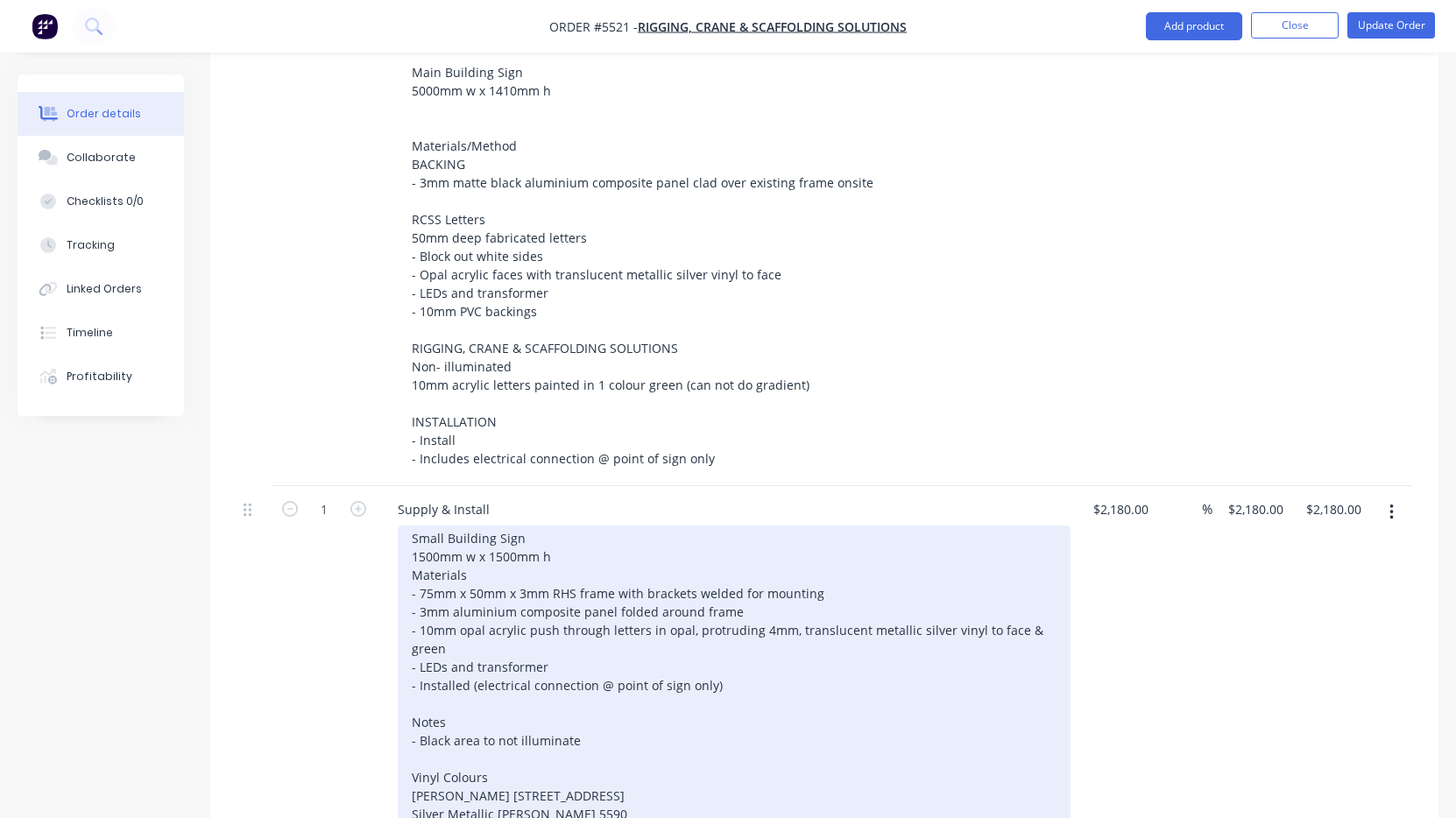
scroll to position [664, 0]
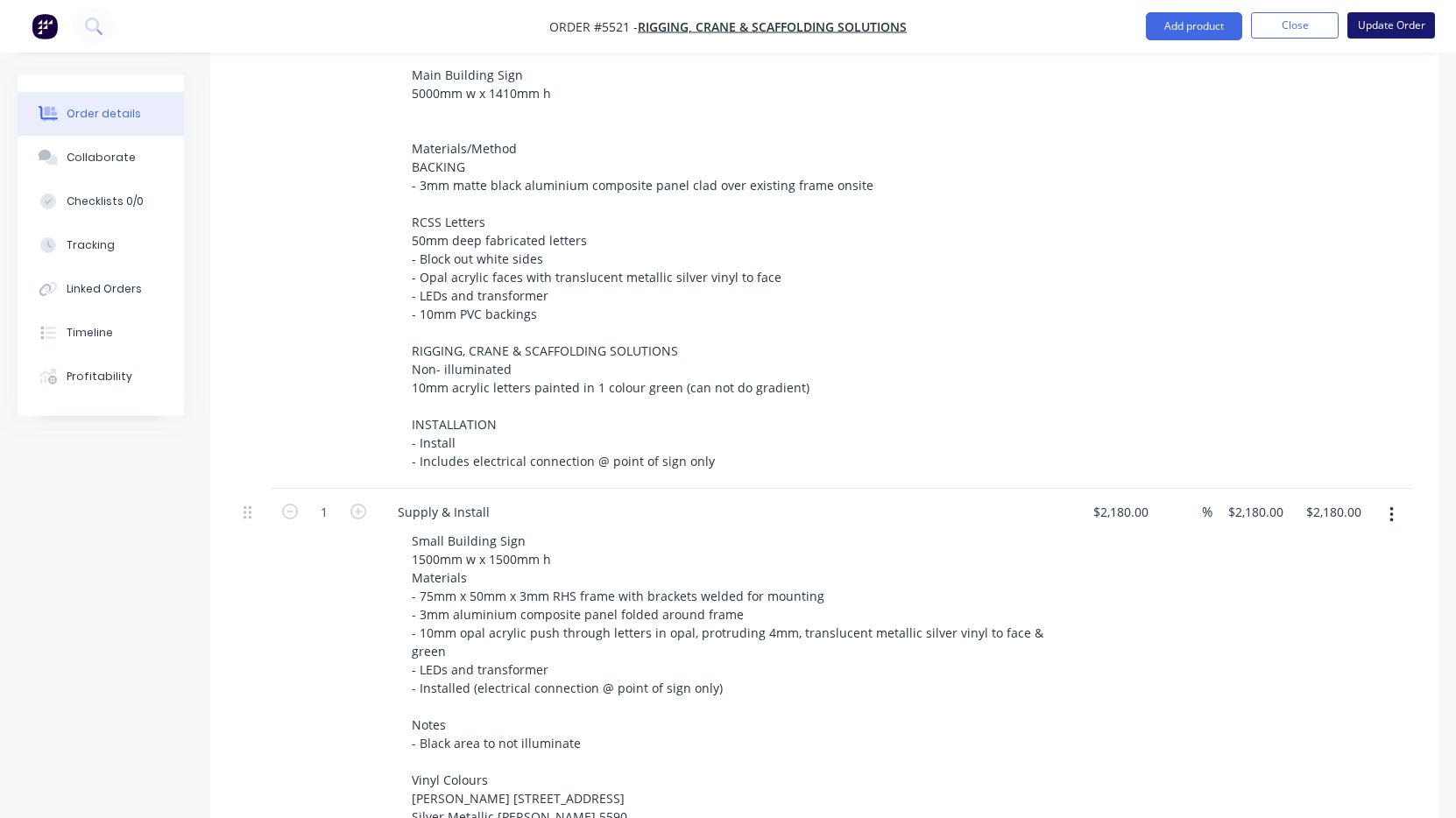
click at [1388, 24] on button "Update Order" at bounding box center [1391, 25] width 88 height 26
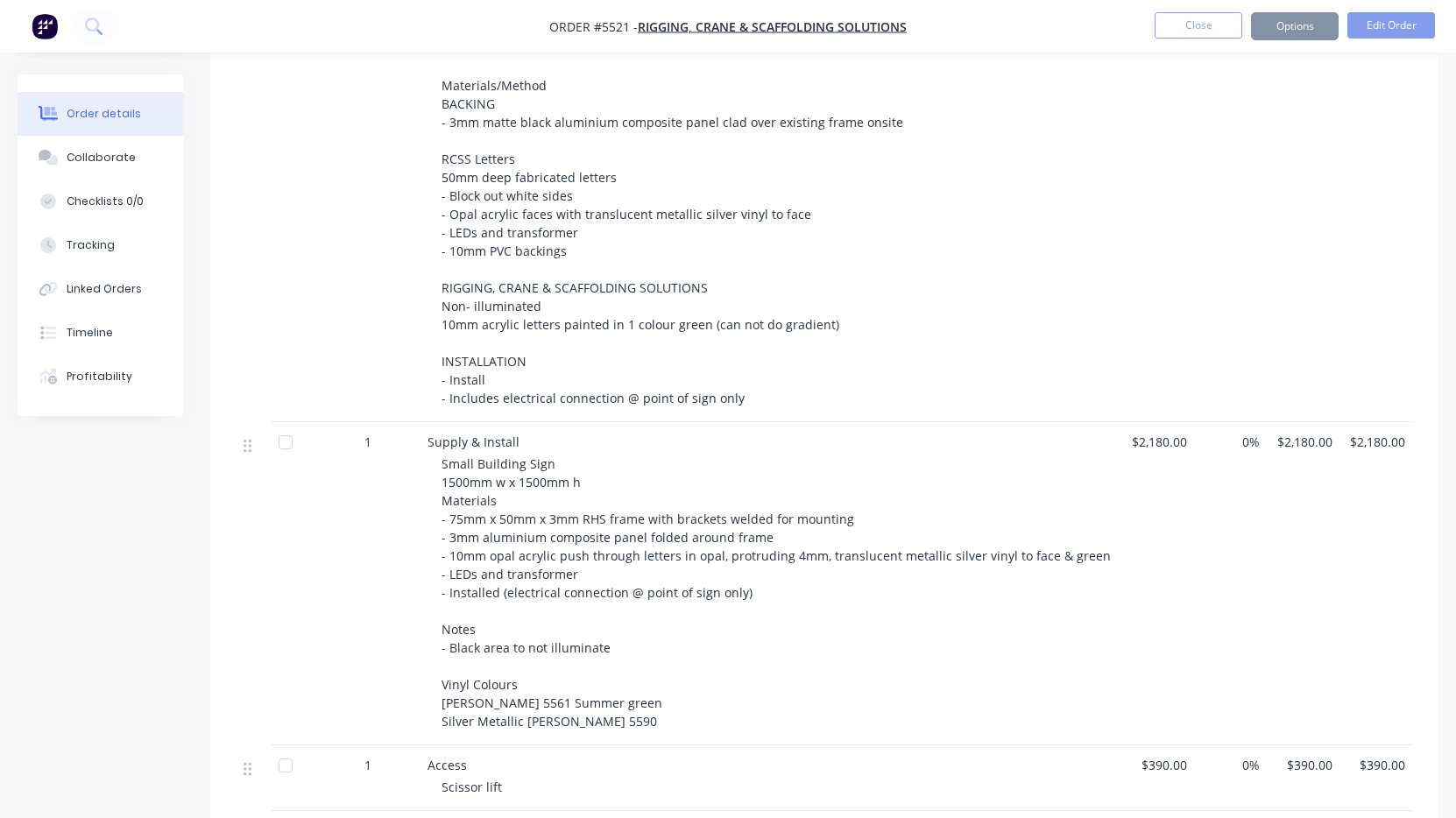
scroll to position [0, 0]
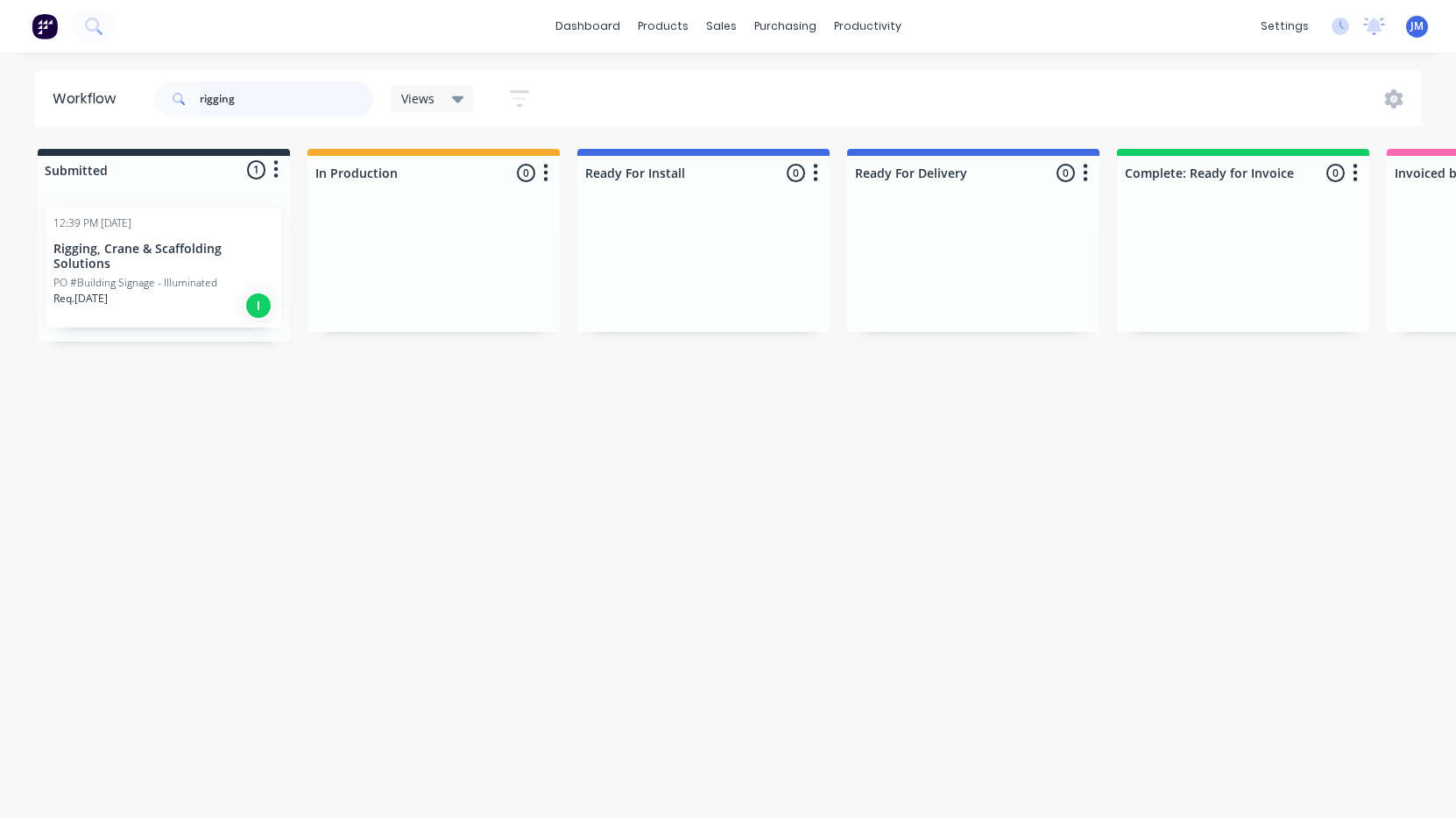
click at [293, 101] on input "rigging" at bounding box center [287, 98] width 174 height 35
